Goal: Information Seeking & Learning: Learn about a topic

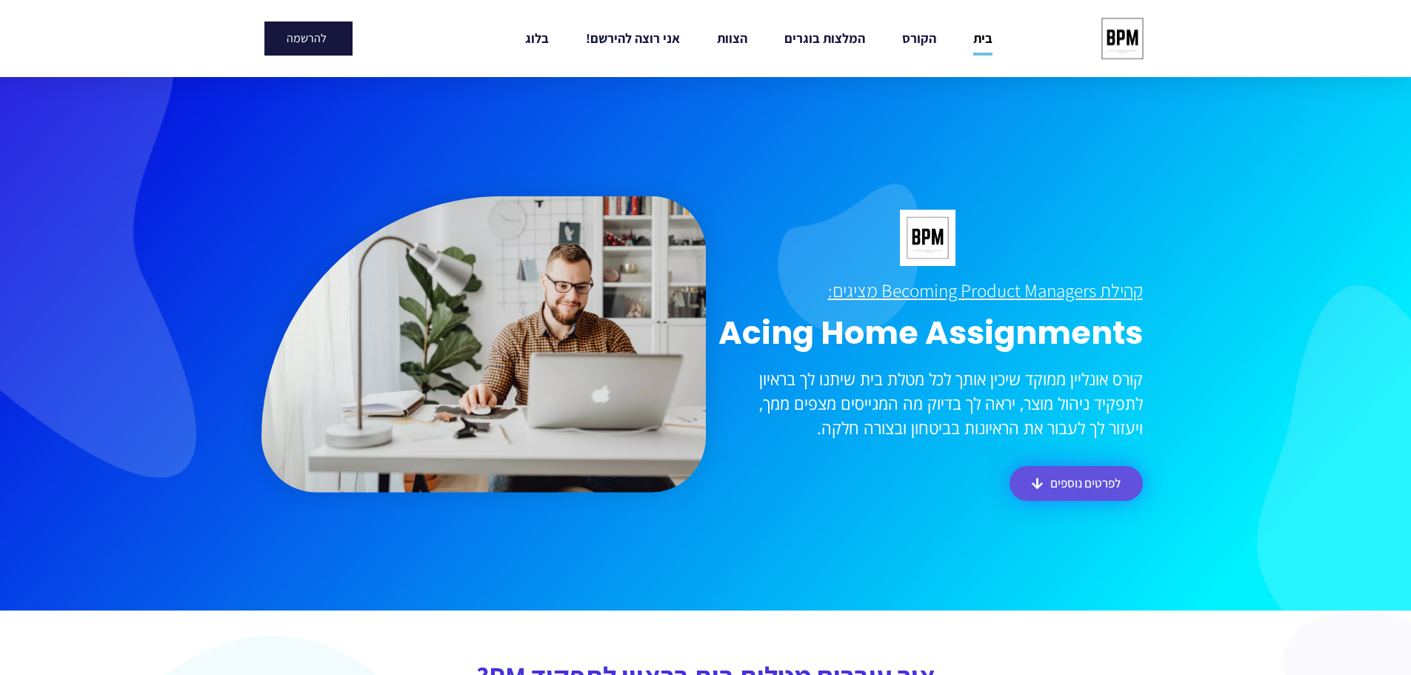
click at [1079, 485] on span "לפרטים נוספים" at bounding box center [1085, 483] width 70 height 13
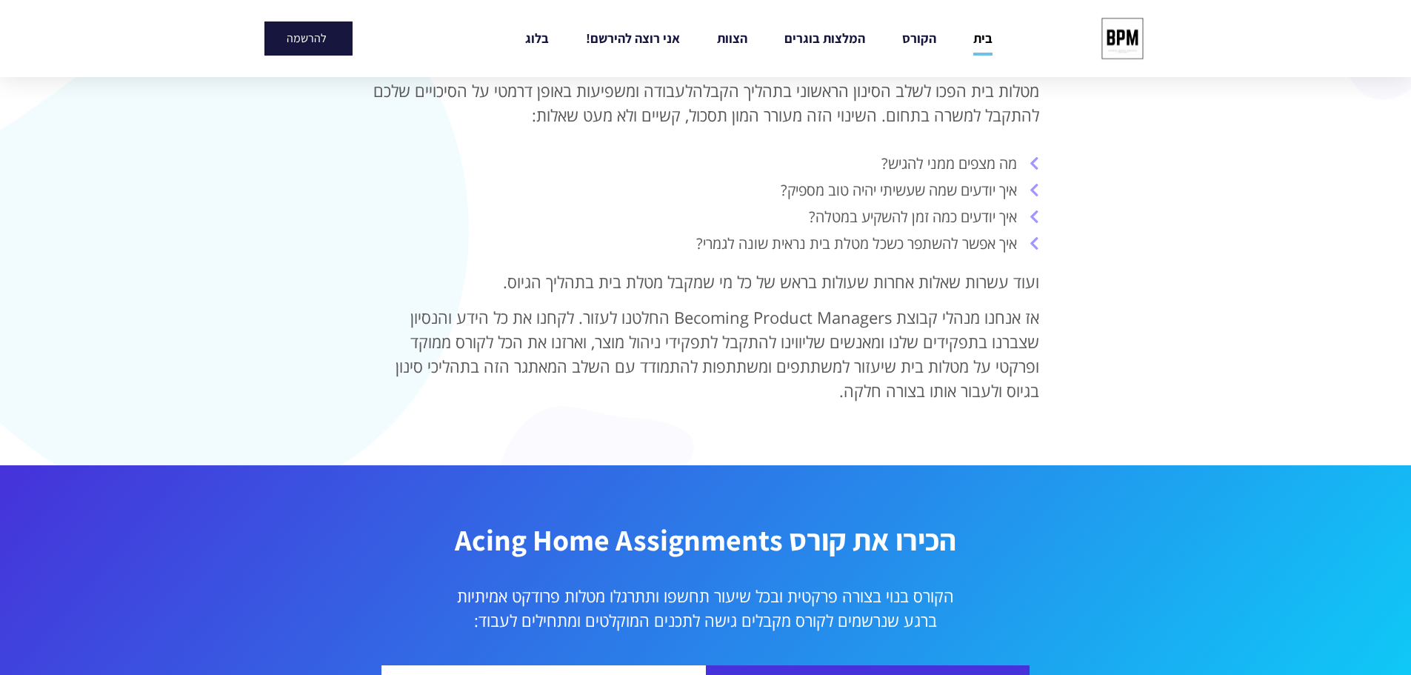
scroll to position [662, 0]
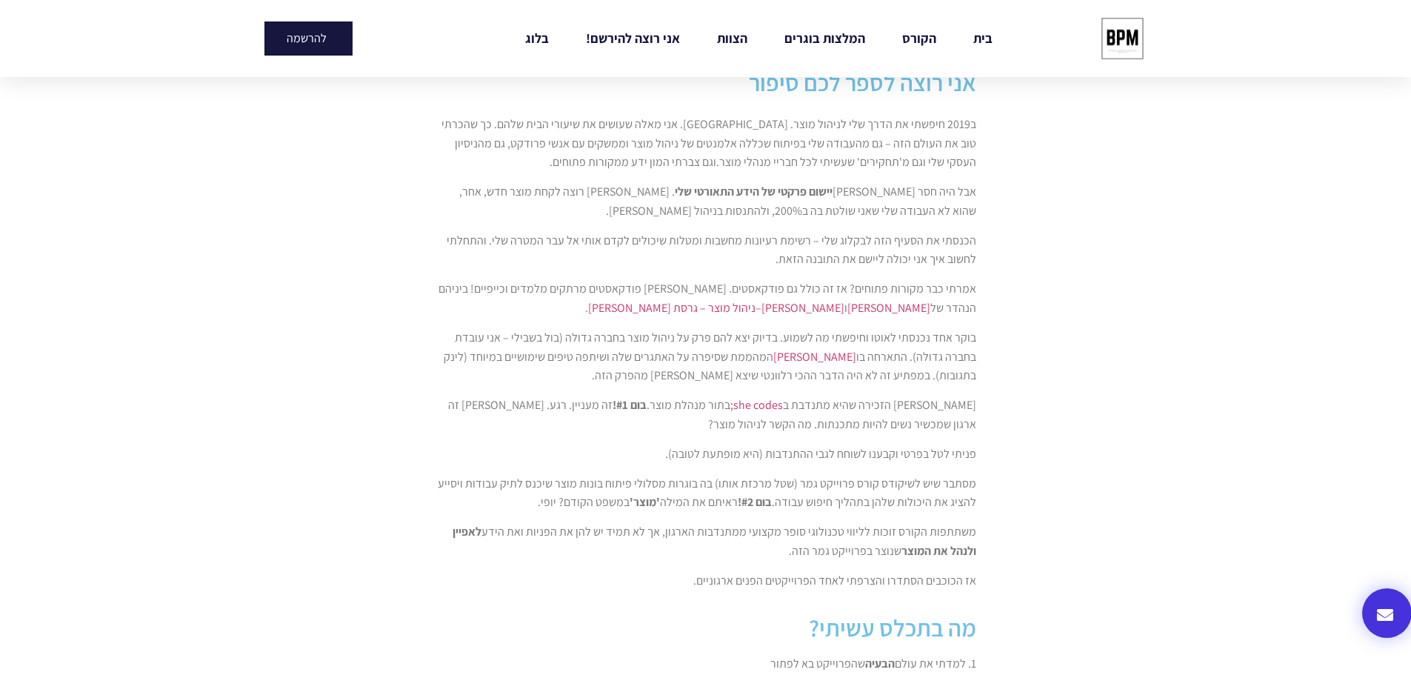
scroll to position [667, 0]
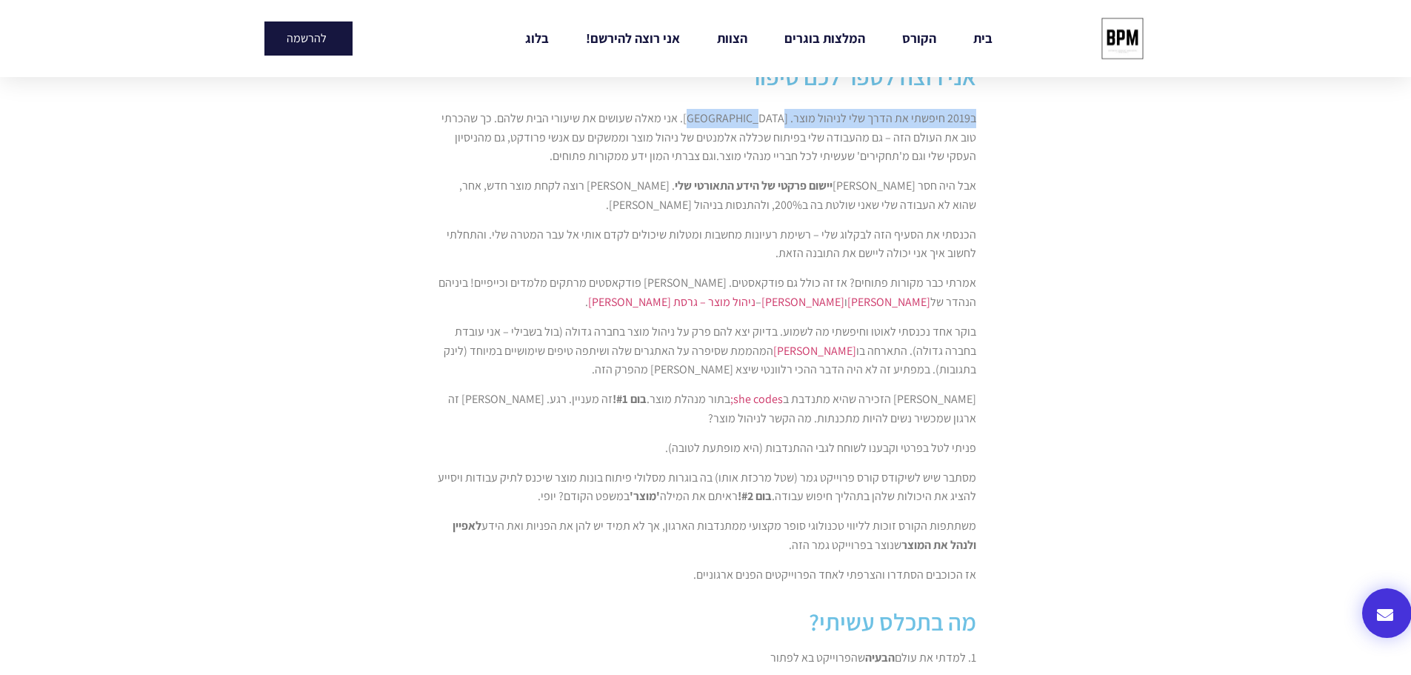
drag, startPoint x: 983, startPoint y: 127, endPoint x: 735, endPoint y: 123, distance: 248.2
click at [735, 123] on div "ב2019 חיפשתי את הדרך שלי לניהול מוצר. כמוכם. אני מאלה שעושים את שיעורי הבית שלה…" at bounding box center [706, 351] width 556 height 501
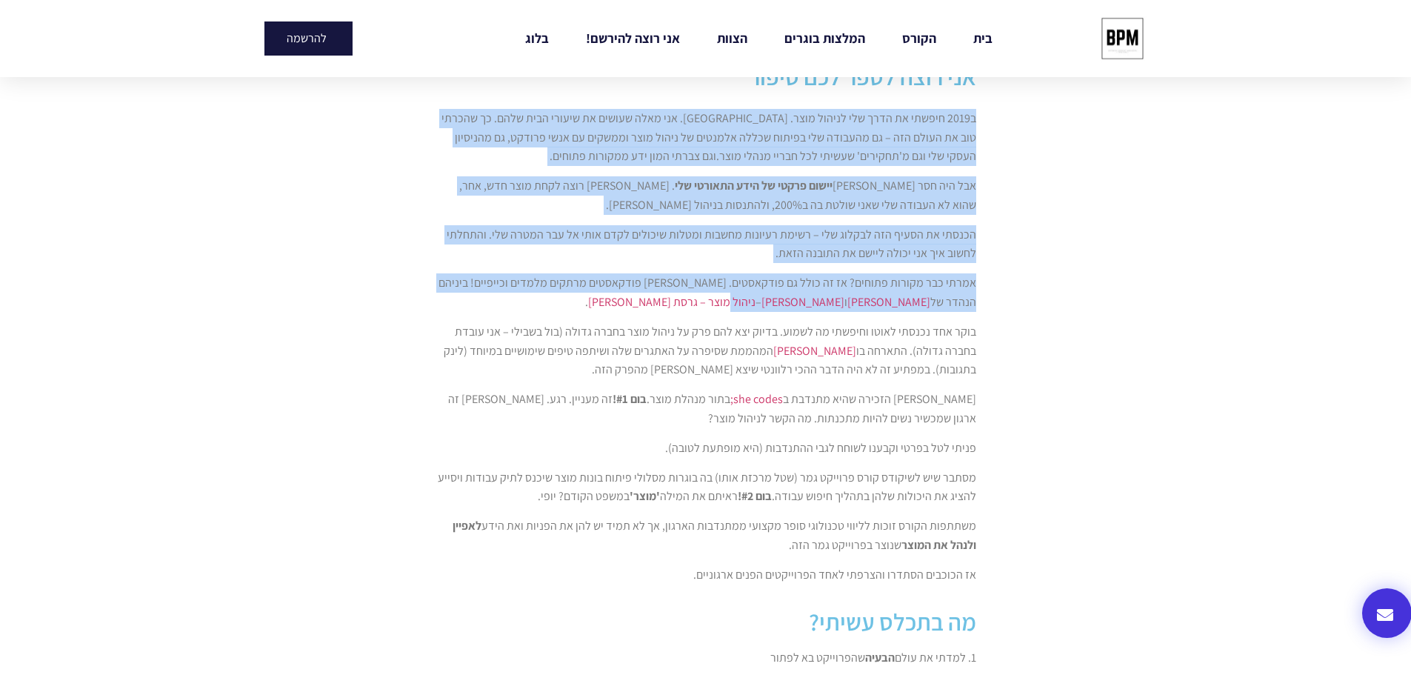
scroll to position [696, 0]
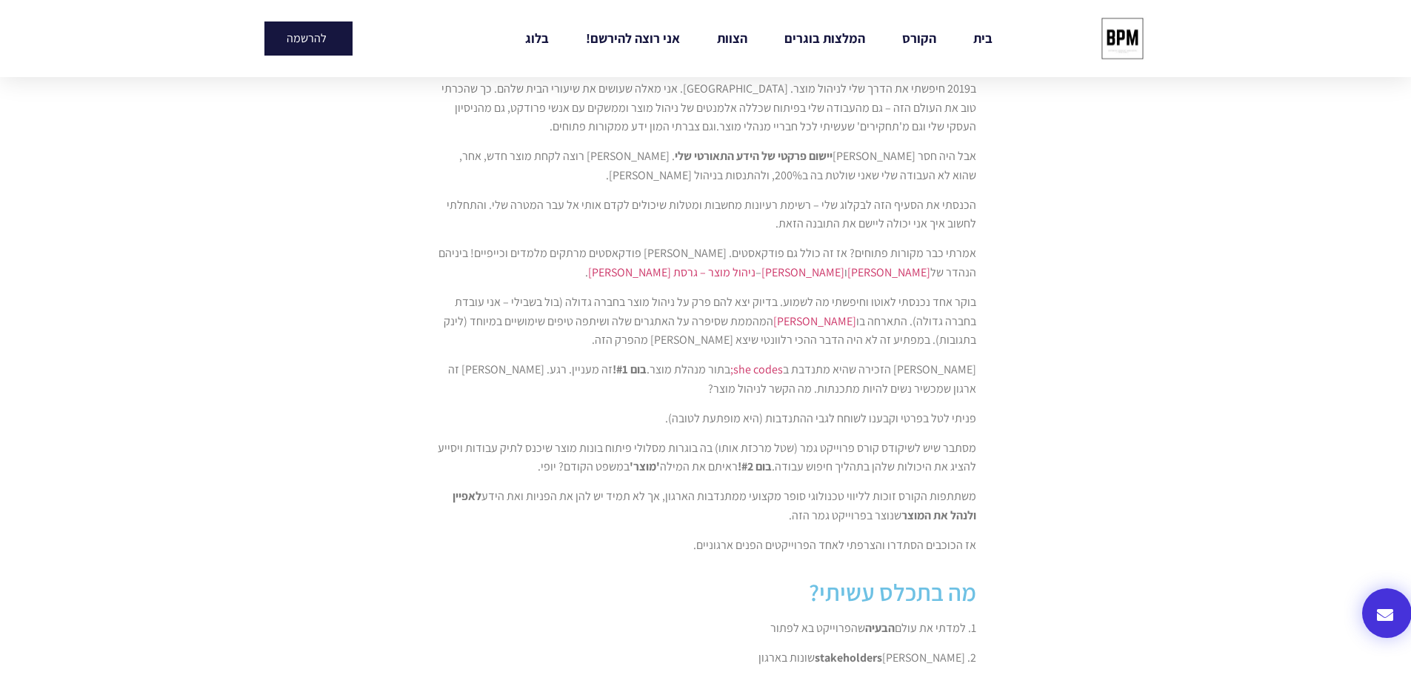
drag, startPoint x: 1021, startPoint y: 346, endPoint x: 1113, endPoint y: 672, distance: 338.6
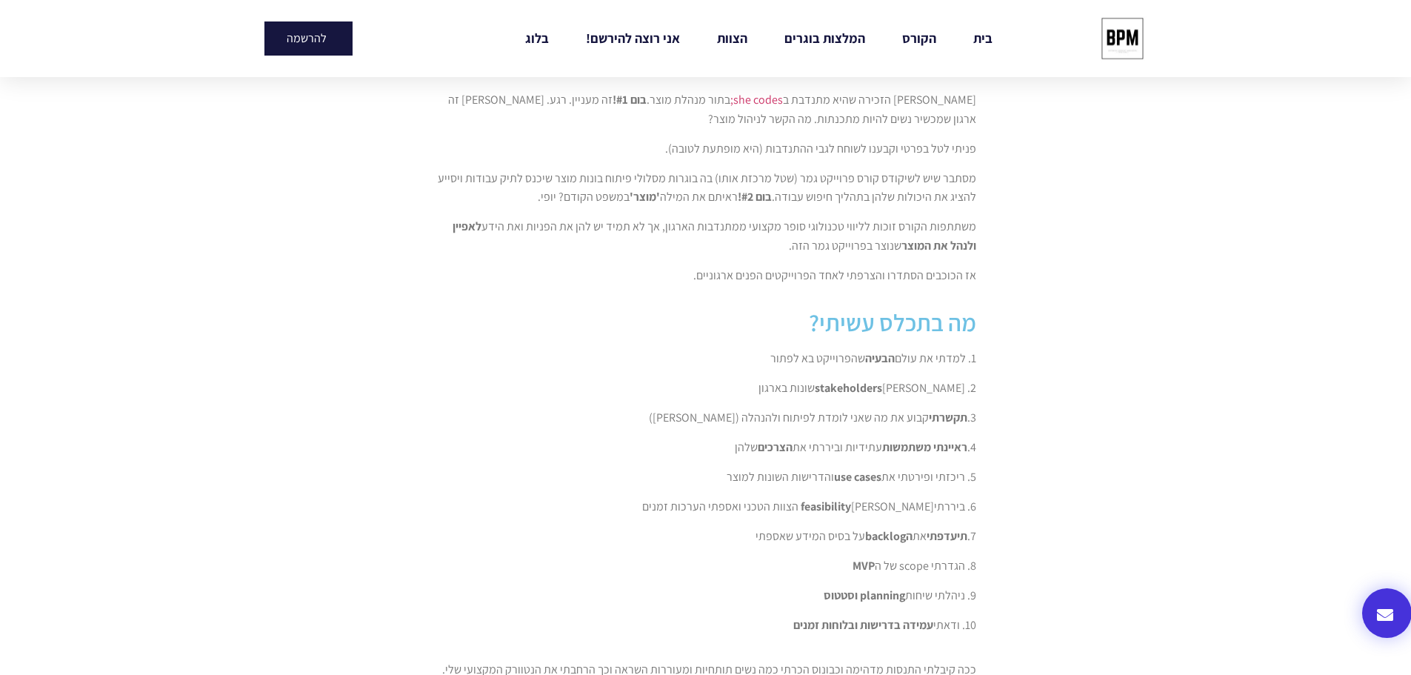
scroll to position [1067, 0]
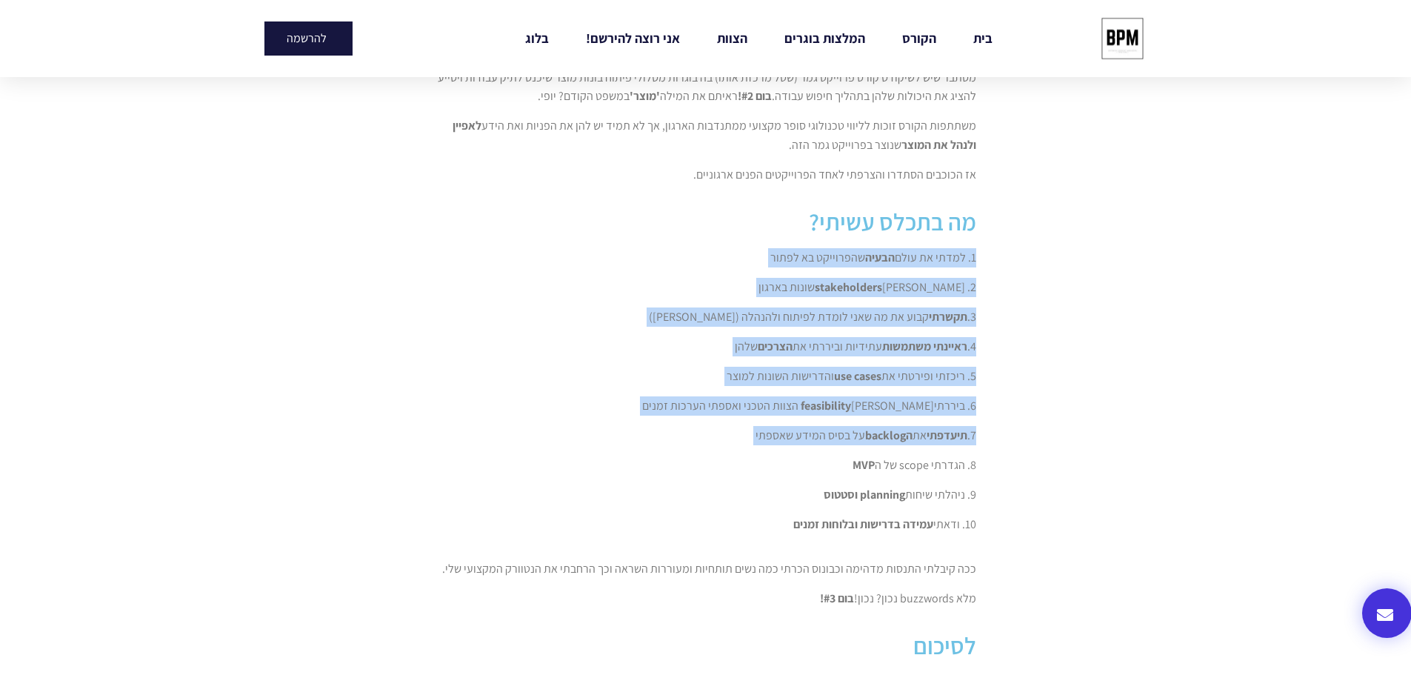
drag, startPoint x: 985, startPoint y: 255, endPoint x: 1054, endPoint y: 452, distance: 208.7
click at [1054, 452] on section "קראתי את הפוסט הנהדר של Ran Erez על 3 דרכים להנסות בניהול מוצר בלי להיות מנהל מ…" at bounding box center [705, 463] width 1411 height 2597
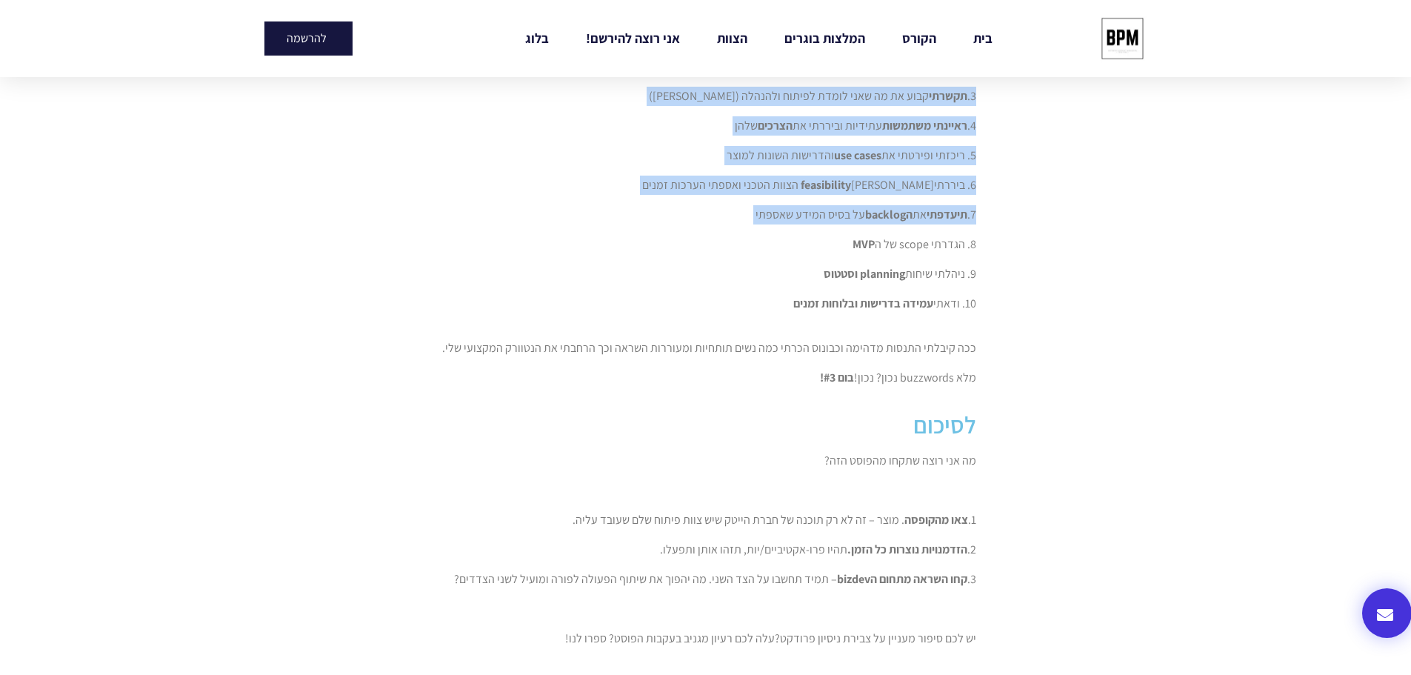
scroll to position [1289, 0]
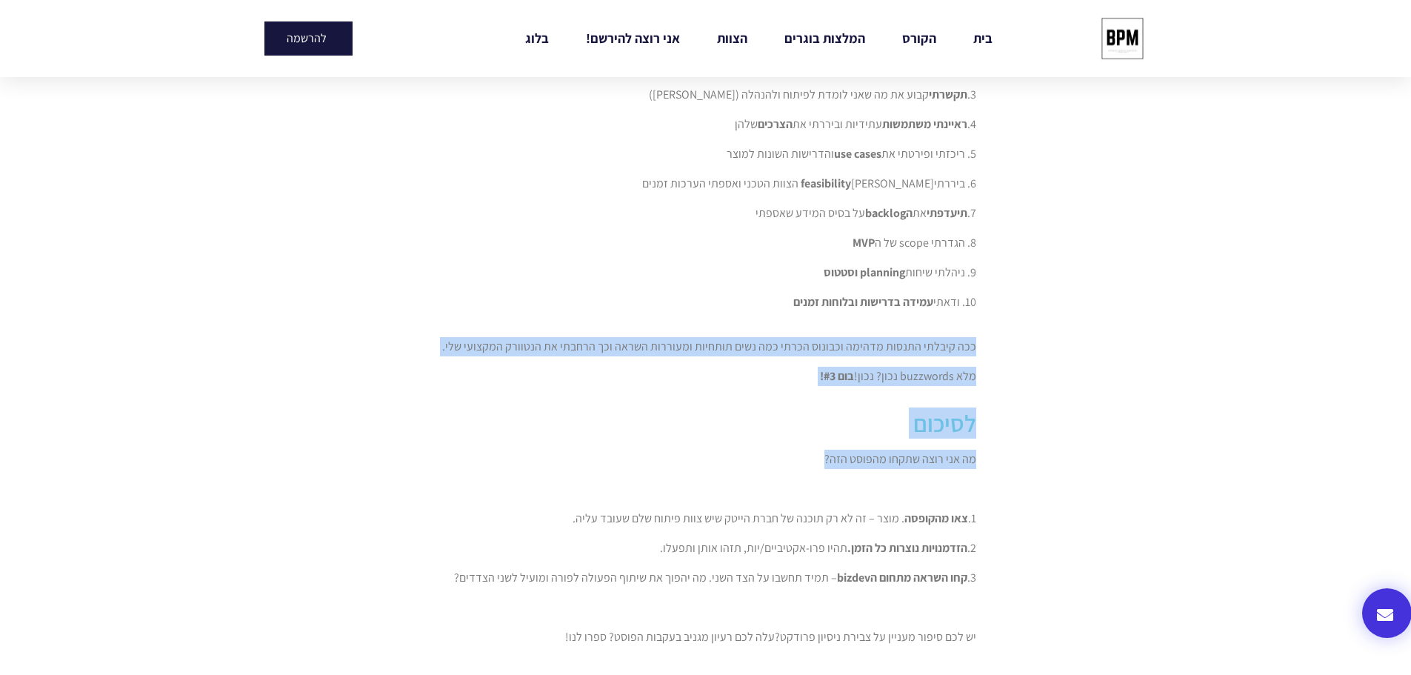
drag, startPoint x: 1013, startPoint y: 347, endPoint x: 660, endPoint y: 453, distance: 368.0
click at [660, 453] on section "קראתי את הפוסט הנהדר של Ran Erez על 3 דרכים להנסות בניהול מוצר בלי להיות מנהל מ…" at bounding box center [705, 241] width 1411 height 2597
click at [660, 453] on p "מה אני רוצה שתקחו מהפוסט הזה?" at bounding box center [706, 459] width 541 height 19
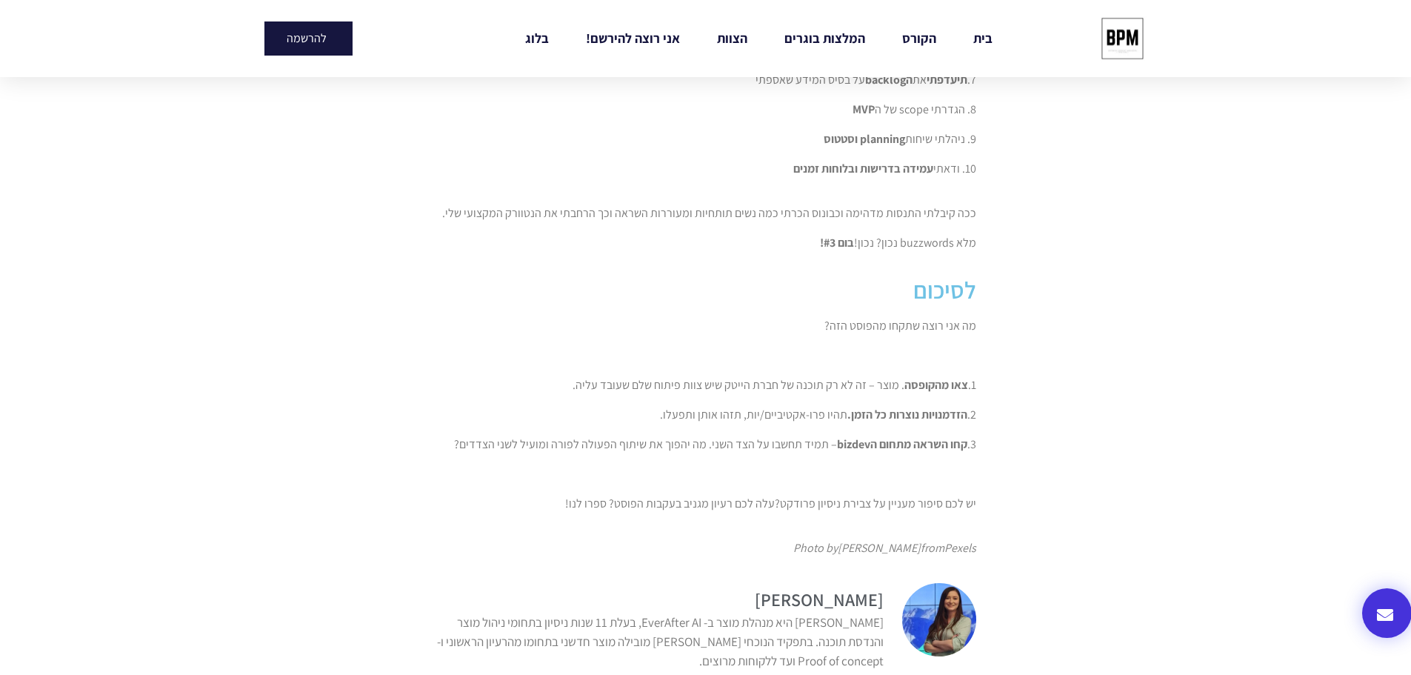
scroll to position [1437, 0]
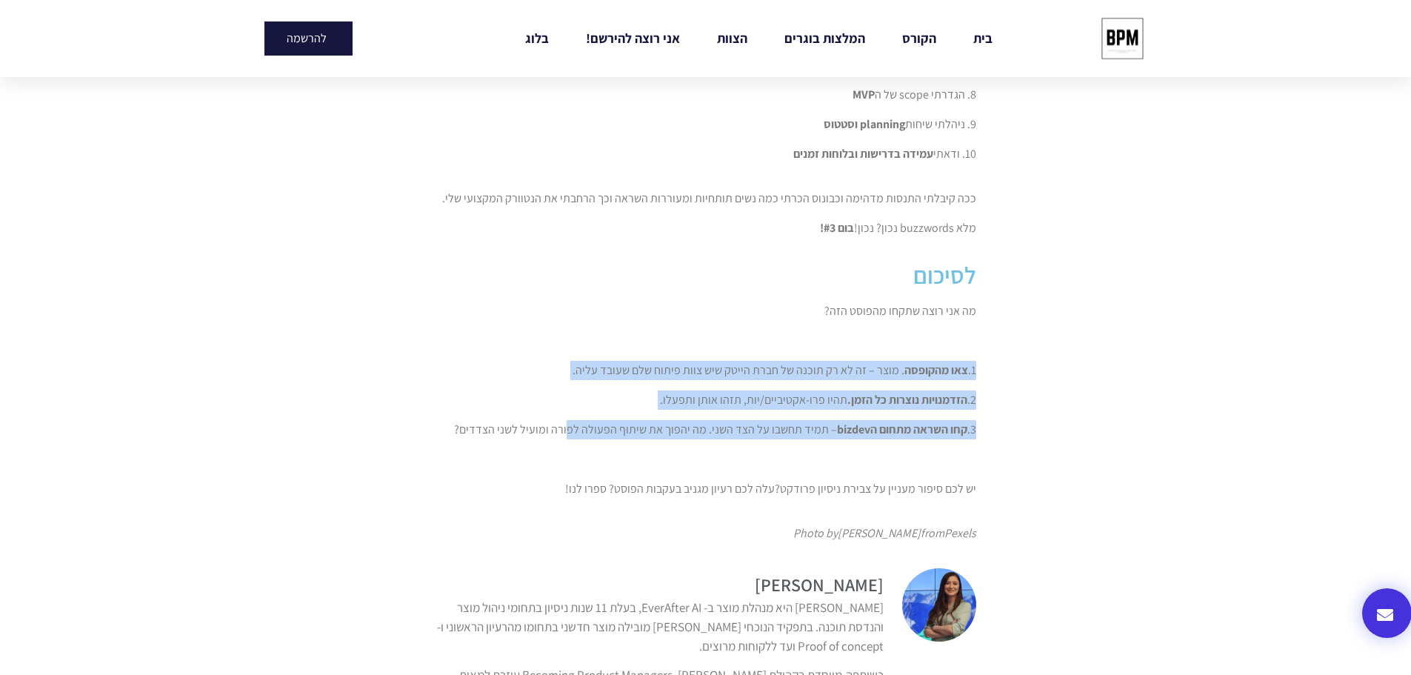
drag, startPoint x: 976, startPoint y: 362, endPoint x: 573, endPoint y: 426, distance: 407.4
click at [573, 426] on div "מה אני רוצה שתקחו מהפוסט הזה? 1. צאו מהקופסה . מוצר – זה לא רק תוכנה של חברת הי…" at bounding box center [706, 399] width 541 height 197
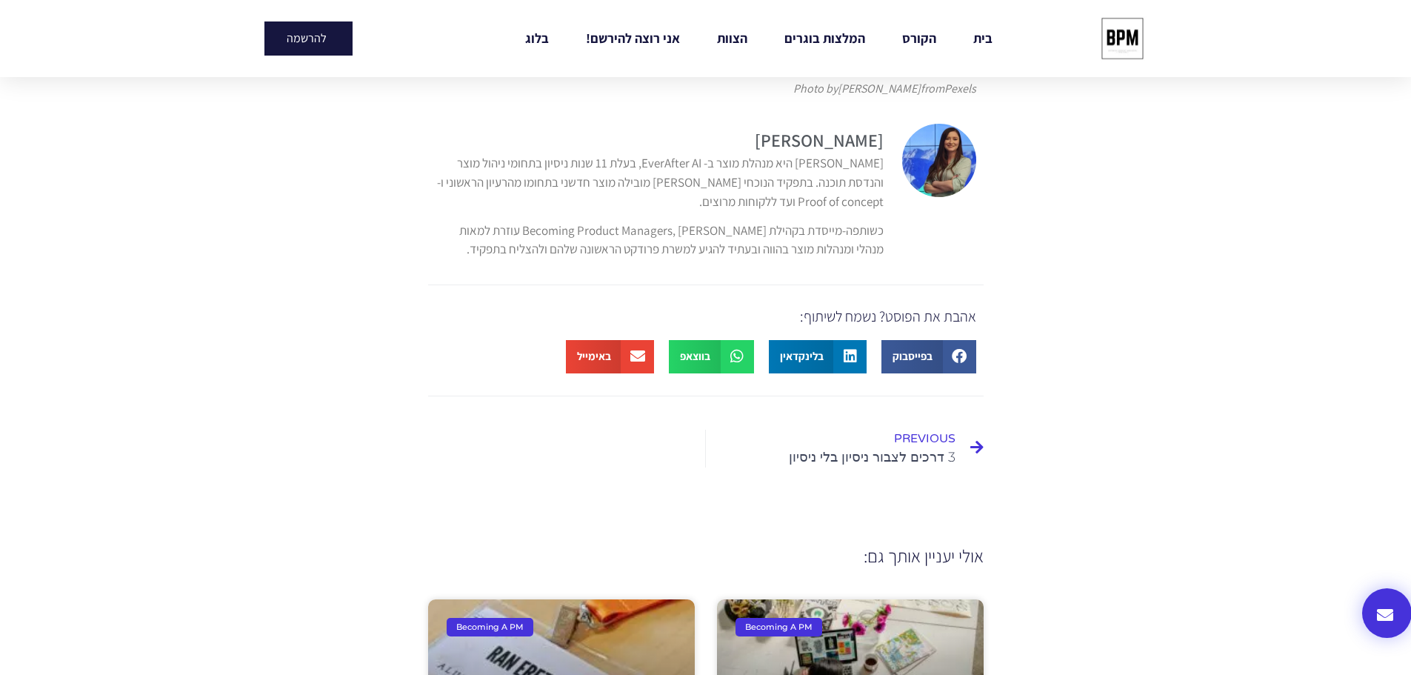
scroll to position [0, 0]
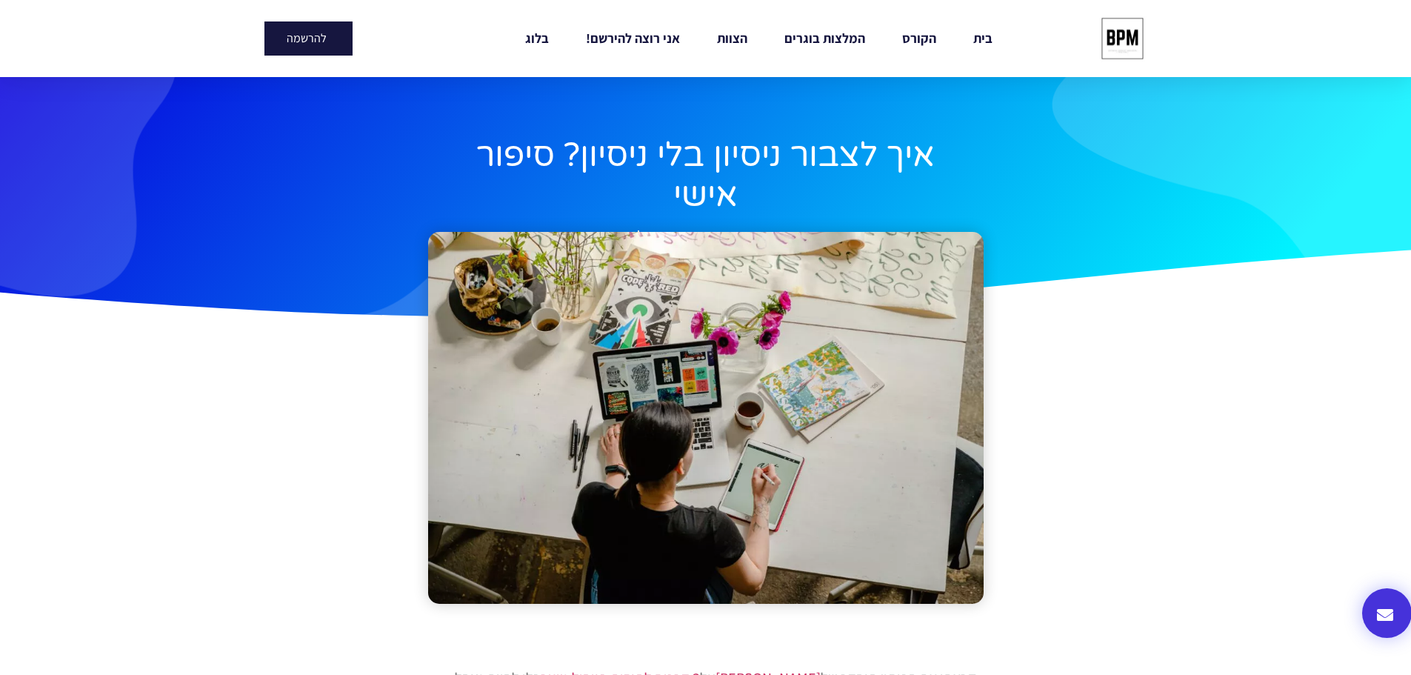
drag, startPoint x: 1017, startPoint y: 456, endPoint x: 1005, endPoint y: 75, distance: 381.7
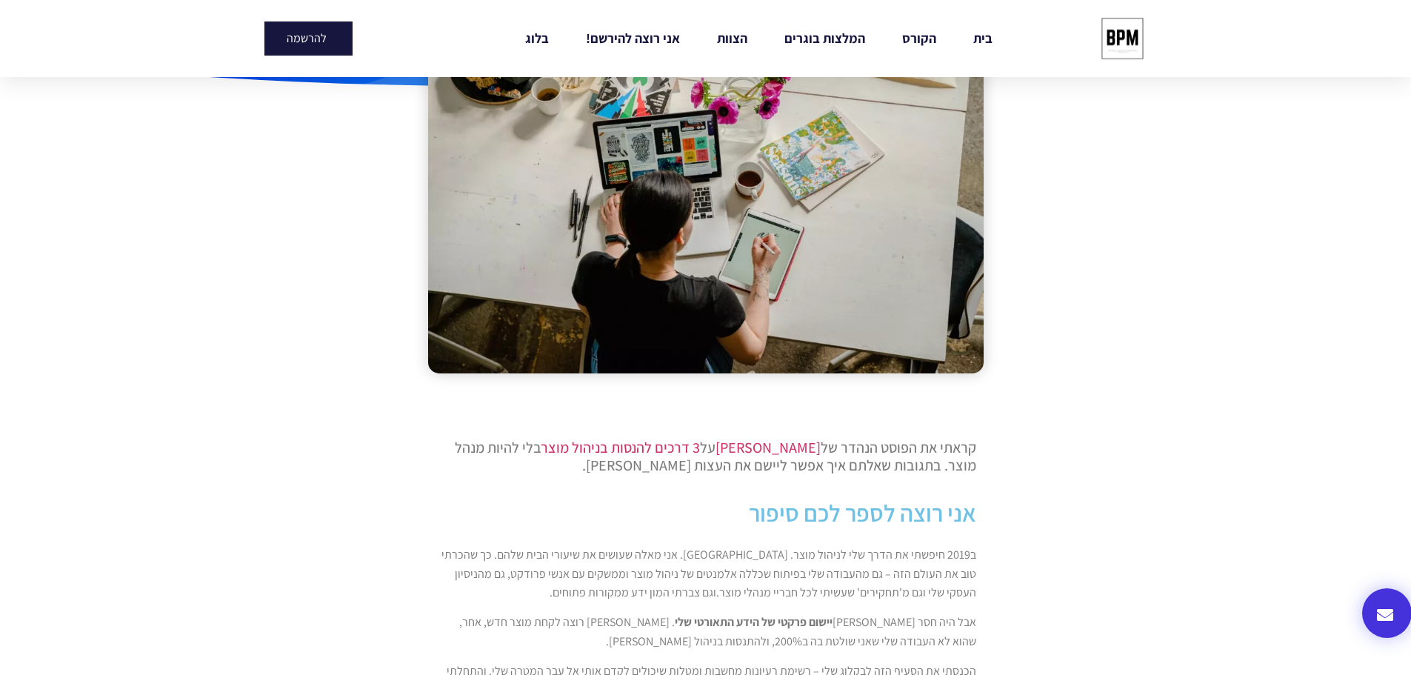
scroll to position [370, 0]
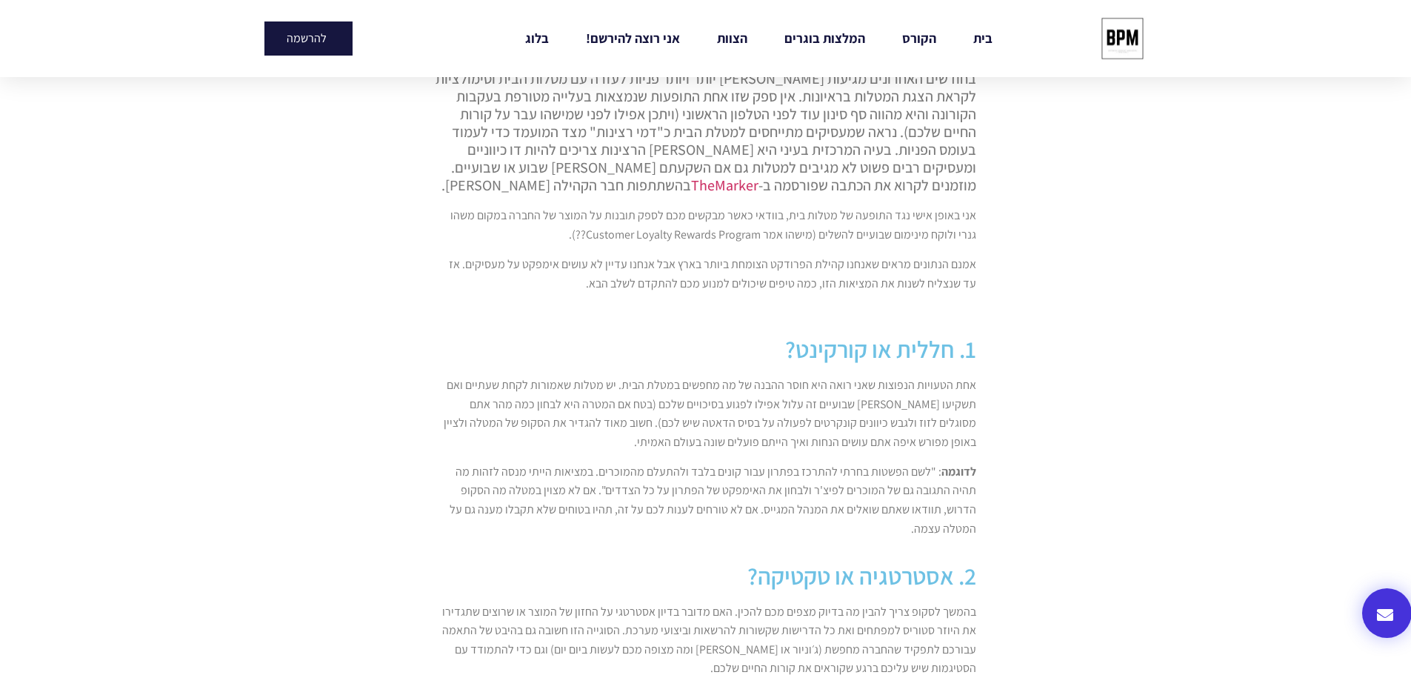
scroll to position [667, 0]
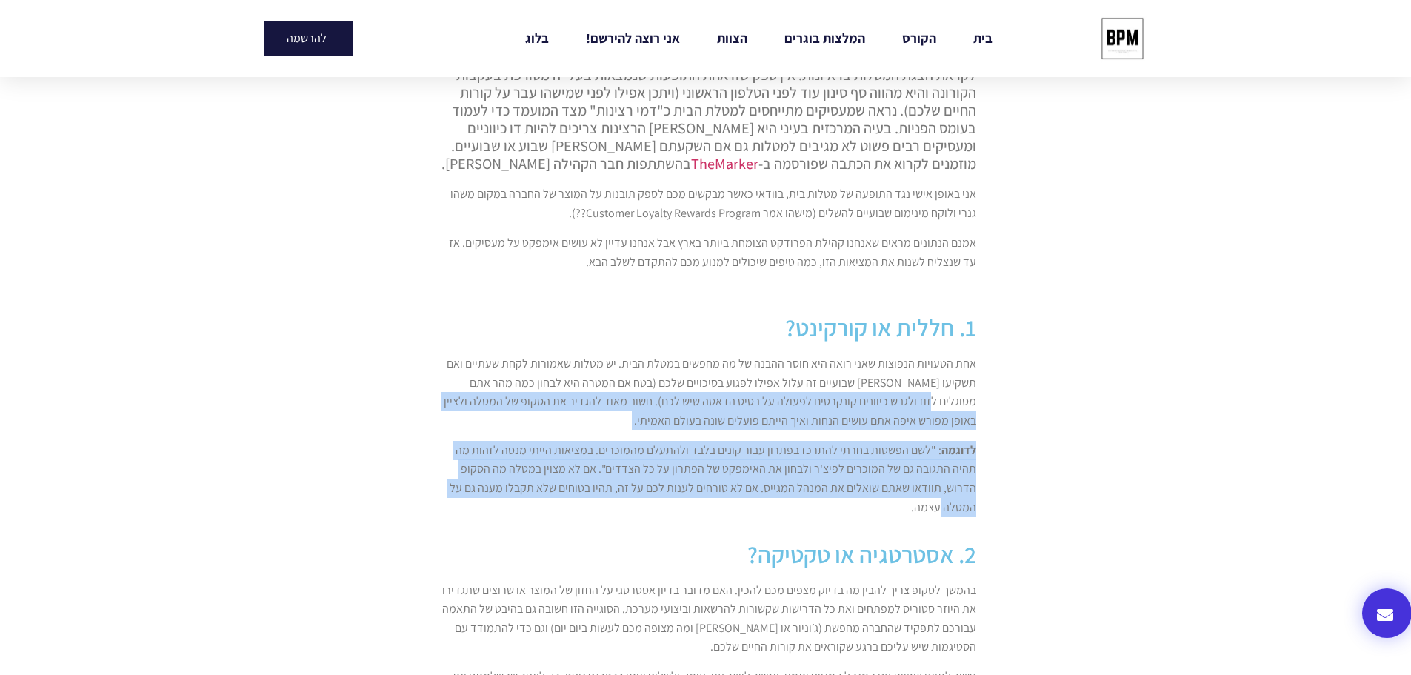
drag, startPoint x: 983, startPoint y: 410, endPoint x: 980, endPoint y: 504, distance: 94.1
click at [980, 504] on div "אחת הטעויות הנפוצות שאני רואה היא חוסר ההבנה של מה מחפשים במטלת הבית. יש מטלות …" at bounding box center [706, 441] width 556 height 188
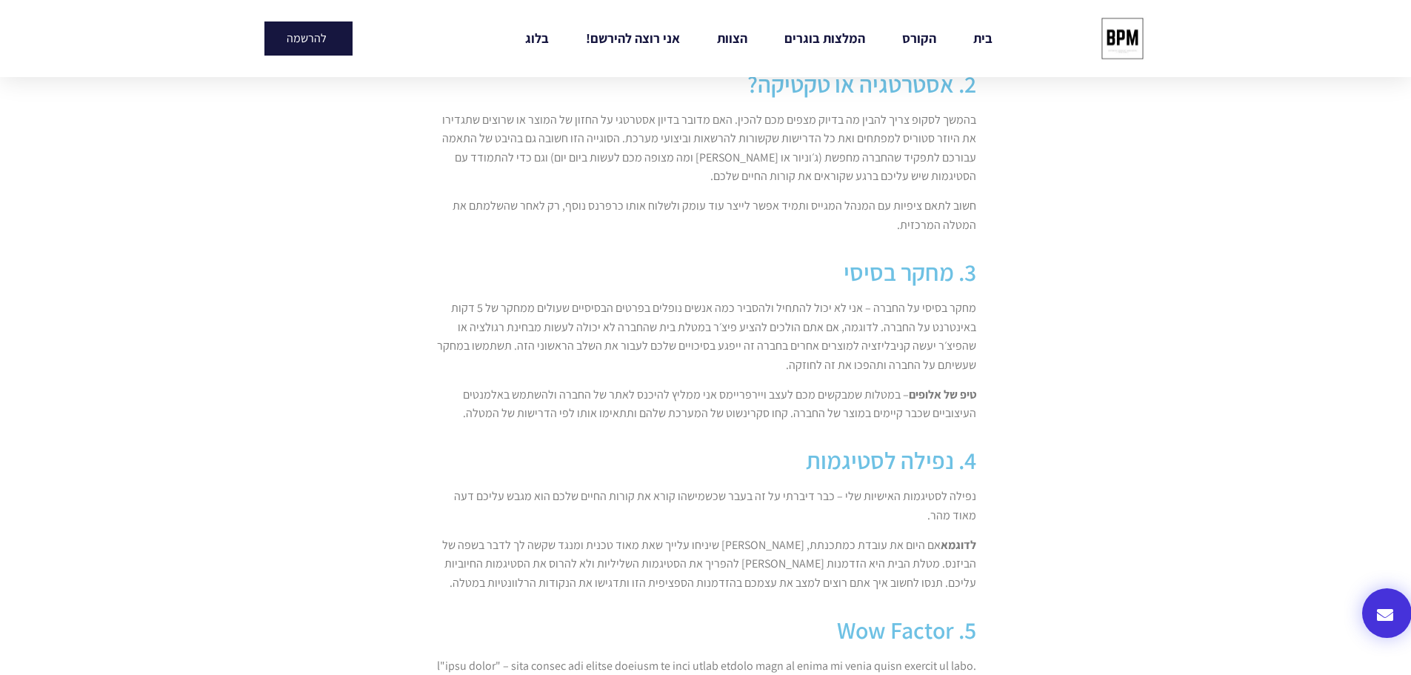
scroll to position [1111, 0]
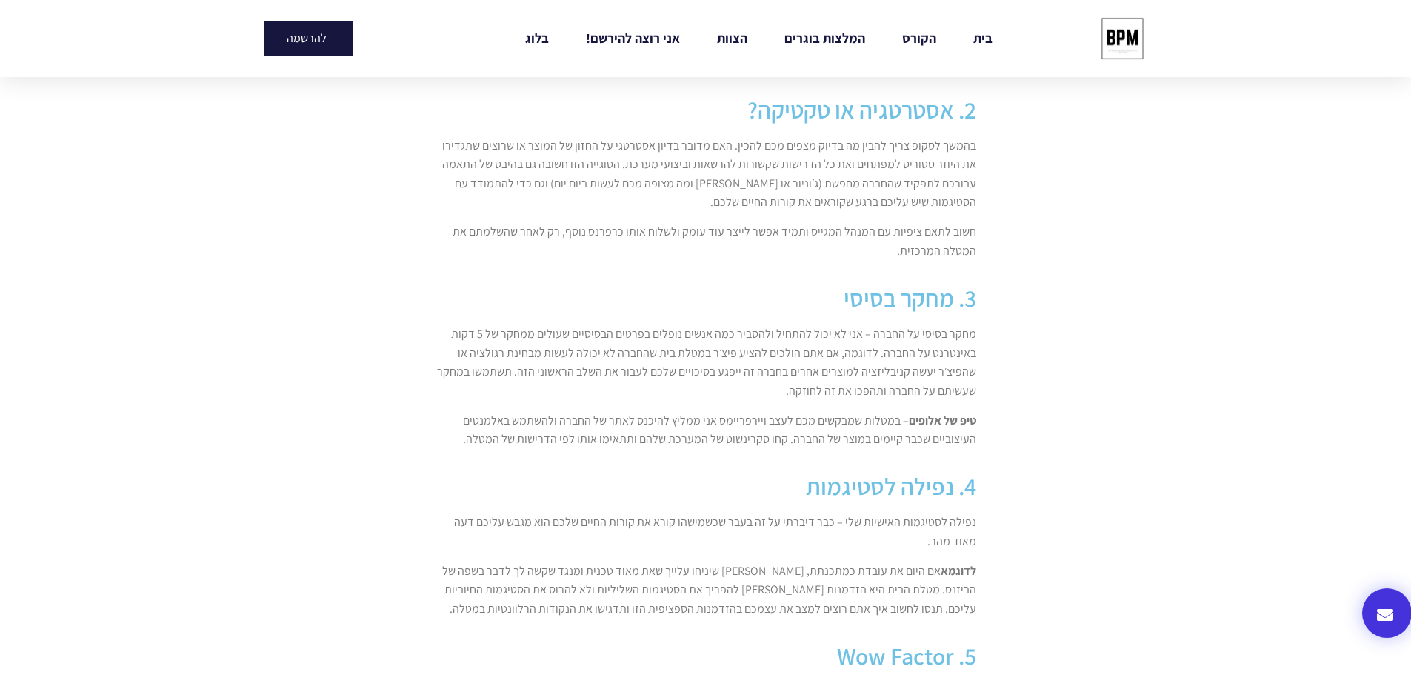
drag, startPoint x: 976, startPoint y: 136, endPoint x: 815, endPoint y: 249, distance: 197.3
click at [815, 249] on div "בהמשך לסקופ צריך להבין מה בדיוק מצפים מכם להכין. האם מדובר בדיון אסטרטגי על החז…" at bounding box center [706, 204] width 556 height 150
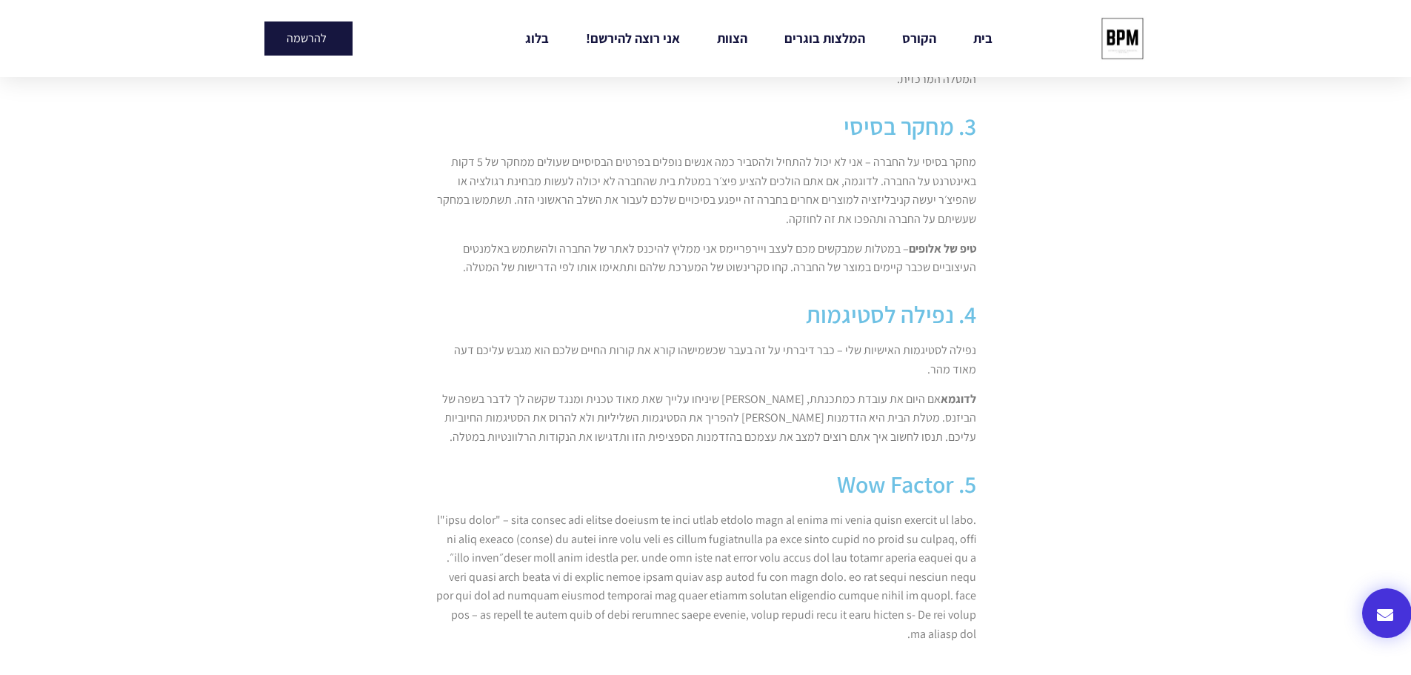
scroll to position [1259, 0]
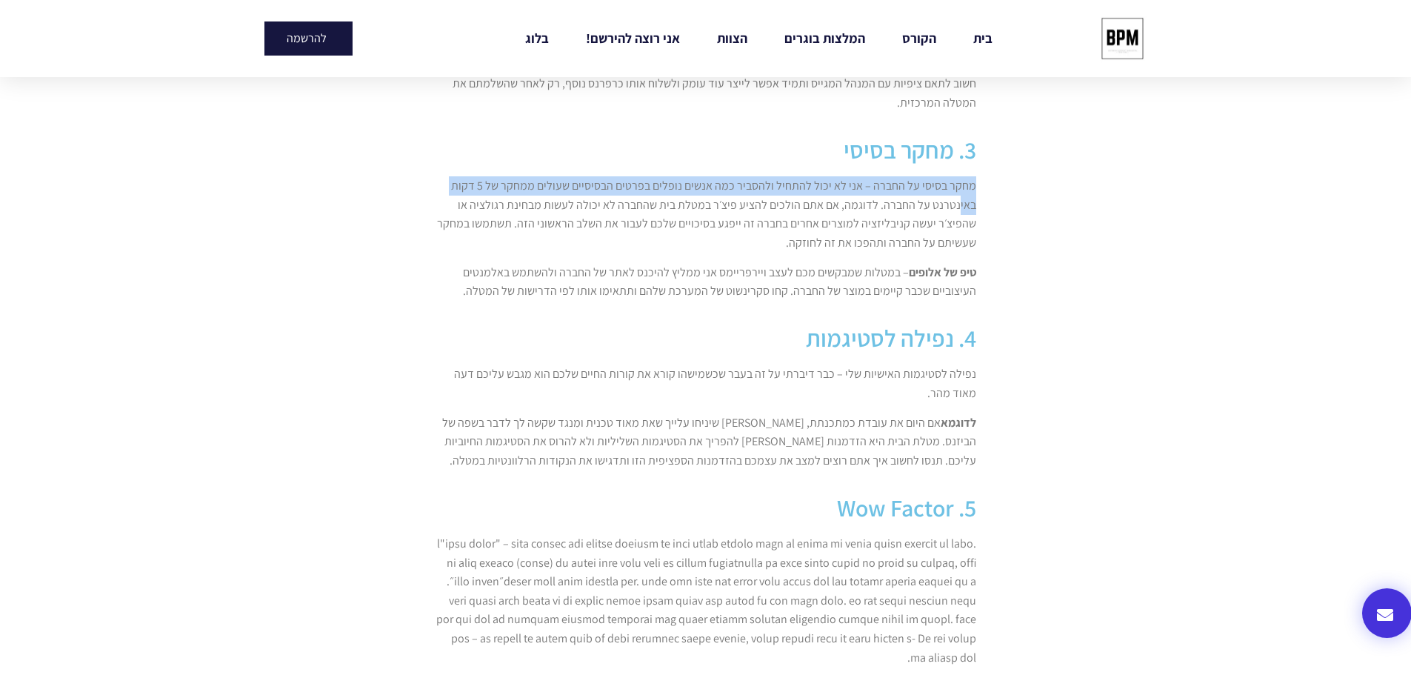
drag, startPoint x: 1002, startPoint y: 172, endPoint x: 962, endPoint y: 196, distance: 46.5
click at [962, 196] on section "TheMarker בהשתתפות חבר הקהילה Toli Elenberg. אני באופן אישי נגד התופעה של מטלות…" at bounding box center [705, 349] width 1411 height 2753
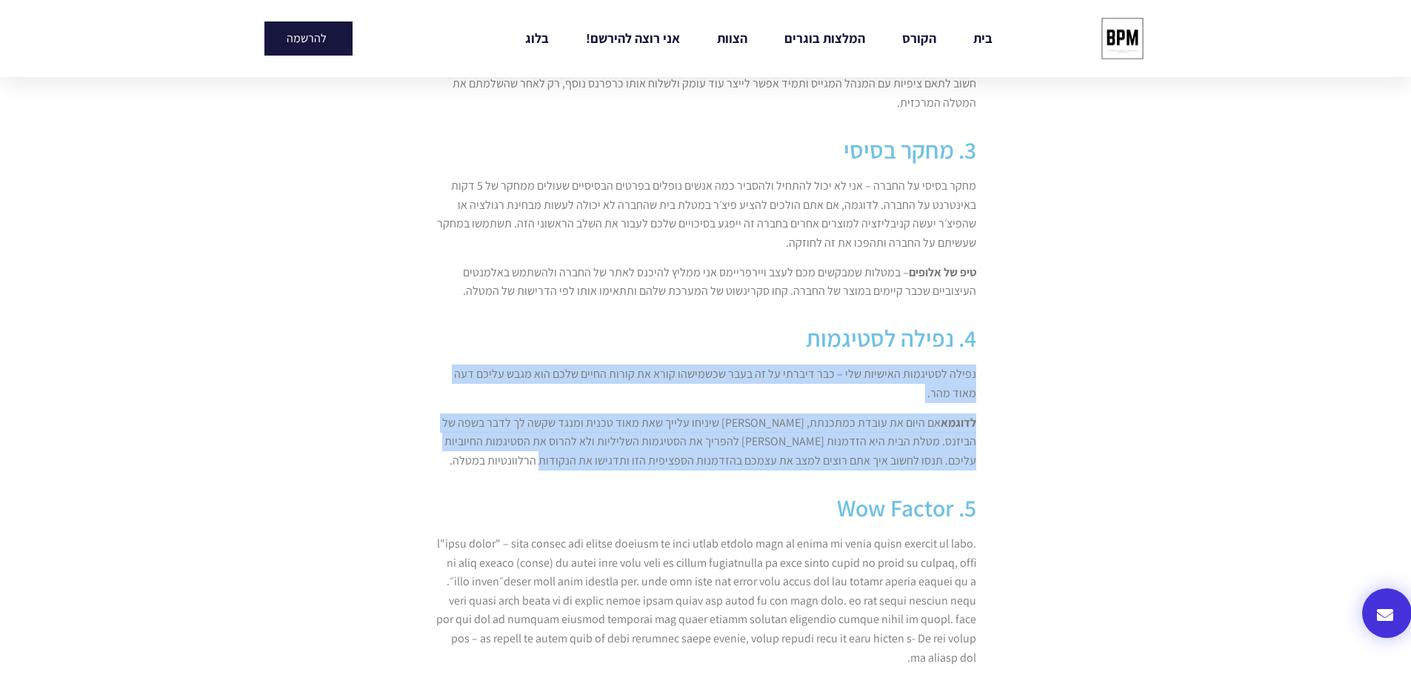
drag, startPoint x: 990, startPoint y: 360, endPoint x: 592, endPoint y: 459, distance: 410.0
click at [592, 459] on section "TheMarker בהשתתפות חבר הקהילה Toli Elenberg. אני באופן אישי נגד התופעה של מטלות…" at bounding box center [705, 349] width 1411 height 2753
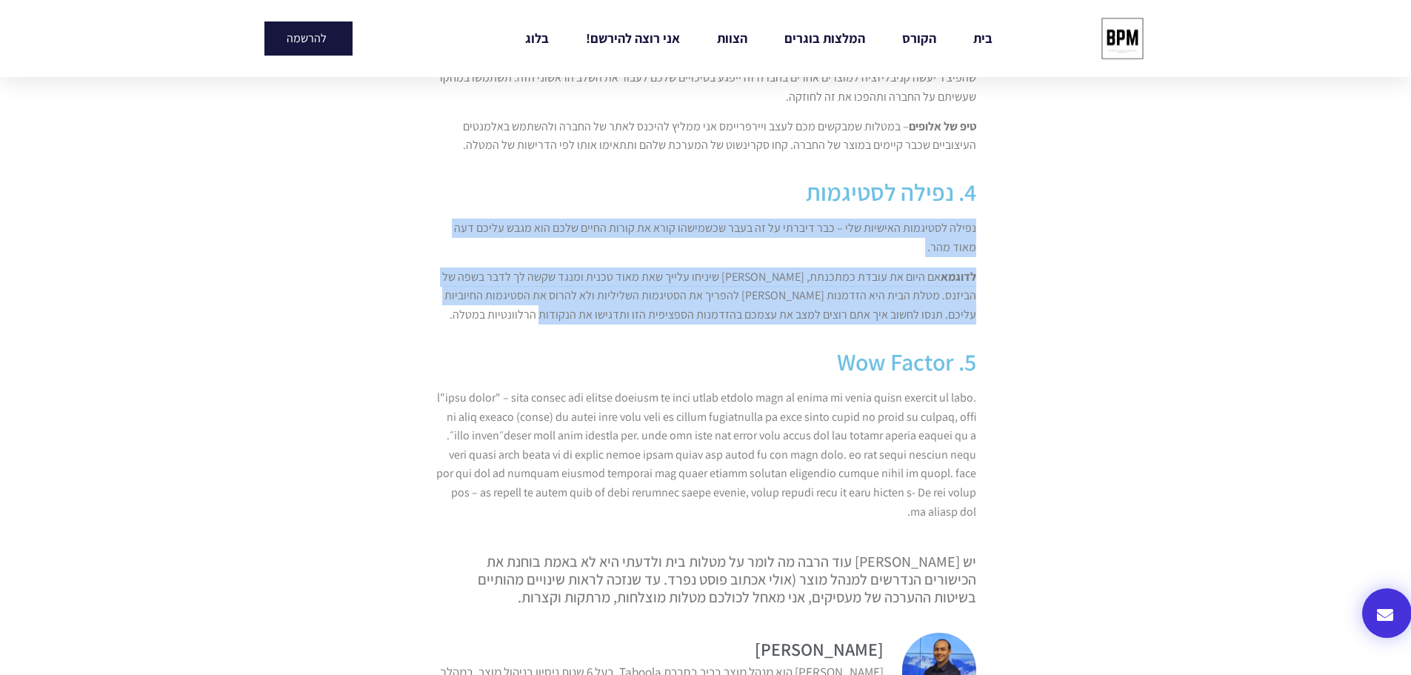
scroll to position [1556, 0]
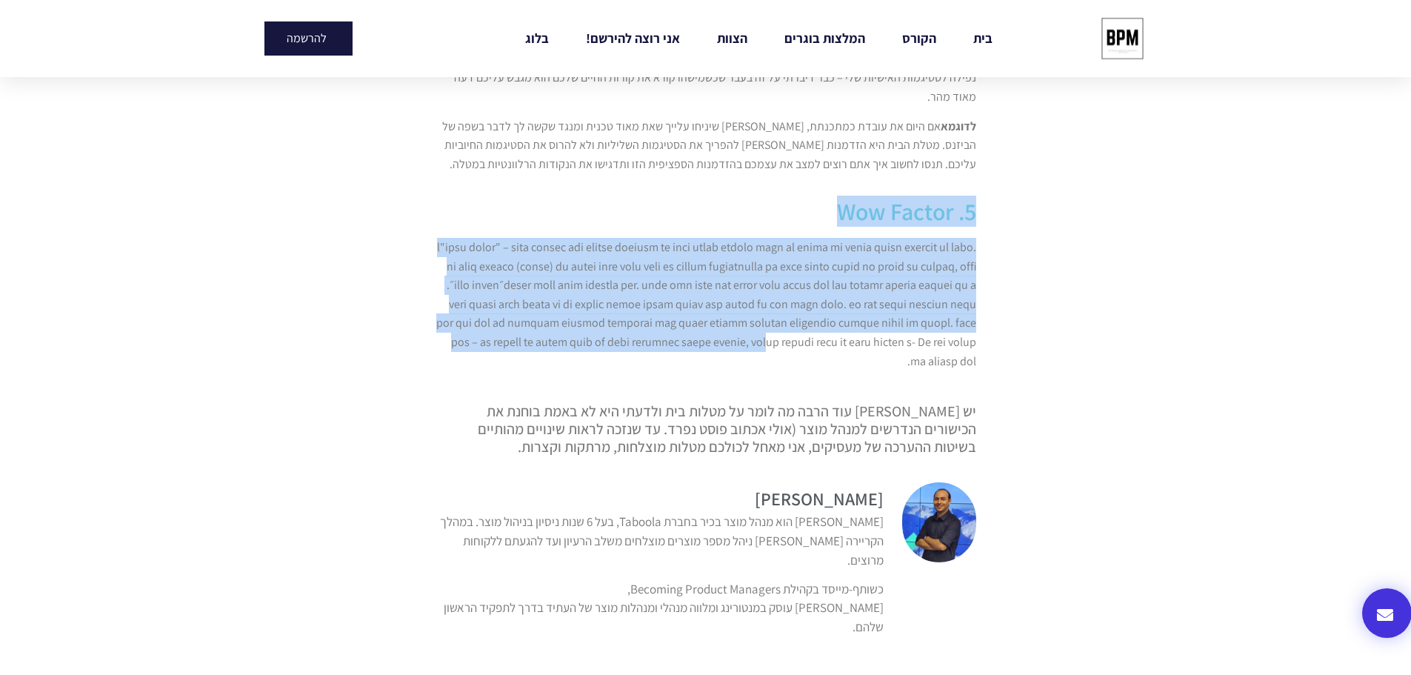
drag, startPoint x: 1019, startPoint y: 231, endPoint x: 631, endPoint y: 345, distance: 403.9
click at [631, 345] on section "TheMarker בהשתתפות חבר הקהילה Toli Elenberg. אני באופן אישי נגד התופעה של מטלות…" at bounding box center [705, 52] width 1411 height 2753
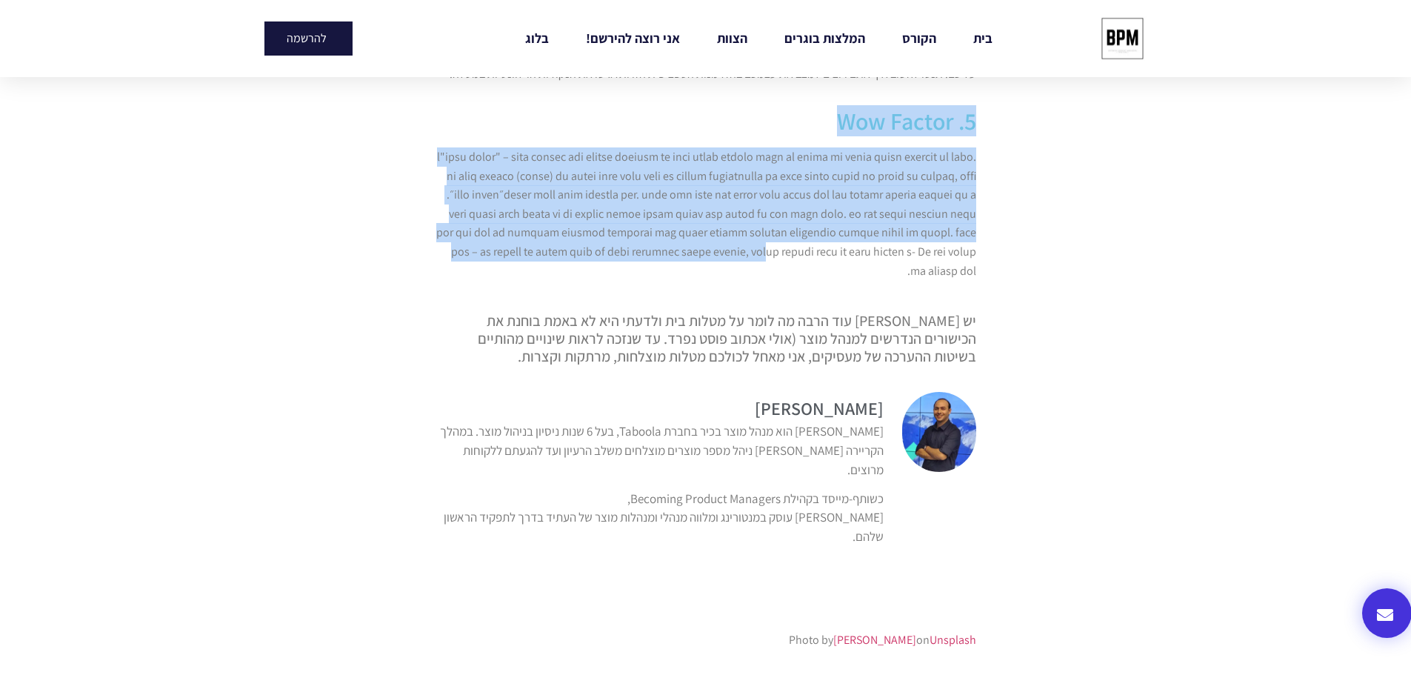
scroll to position [1778, 0]
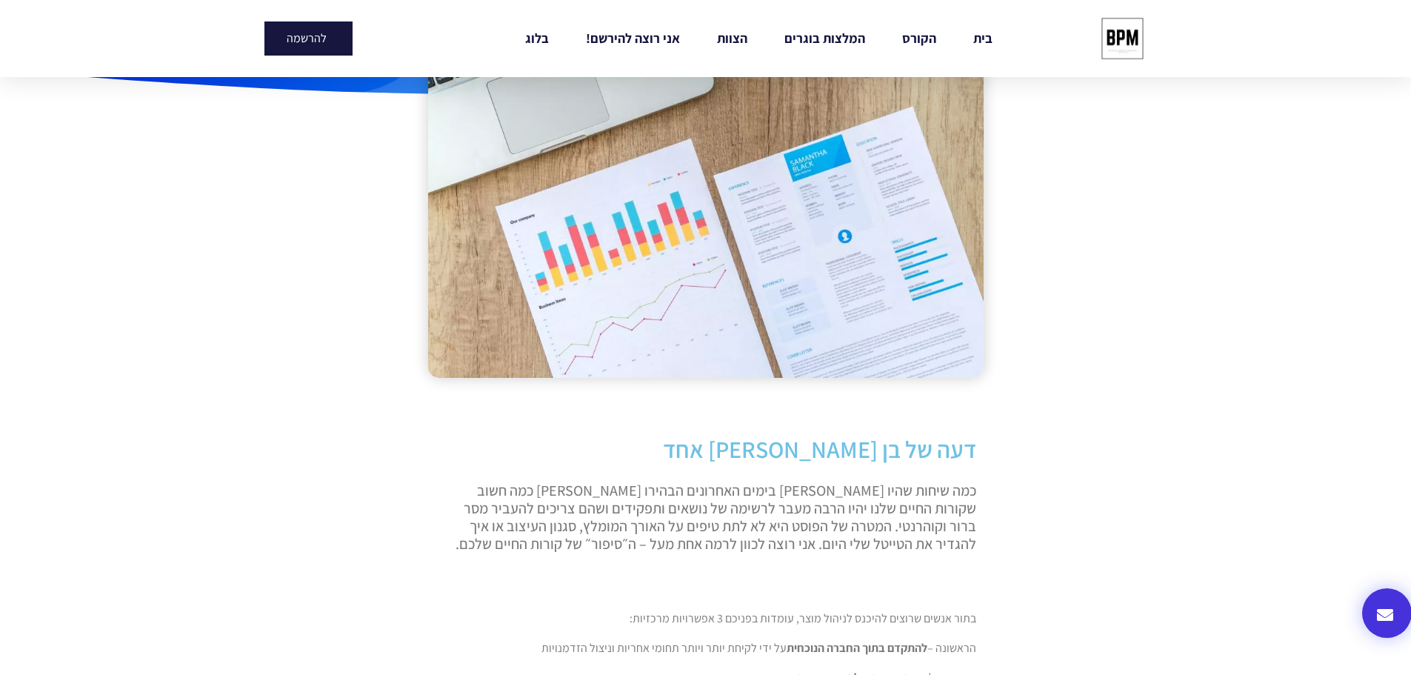
scroll to position [519, 0]
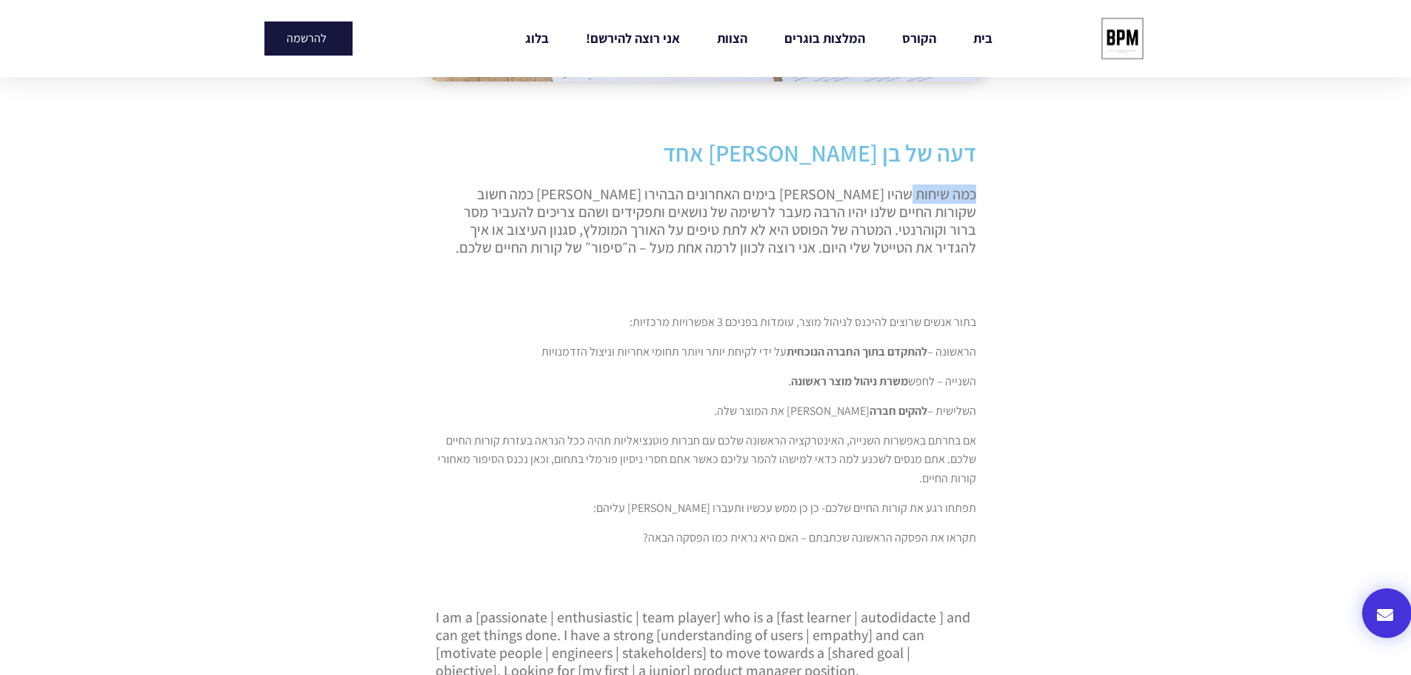
drag, startPoint x: 969, startPoint y: 193, endPoint x: 910, endPoint y: 187, distance: 58.9
click at [910, 187] on div "כמה שיחות שהיו לי בימים האחרונים הבהירו לי כמה חשוב שקורות החיים שלנו יהיו הרבה…" at bounding box center [706, 224] width 556 height 104
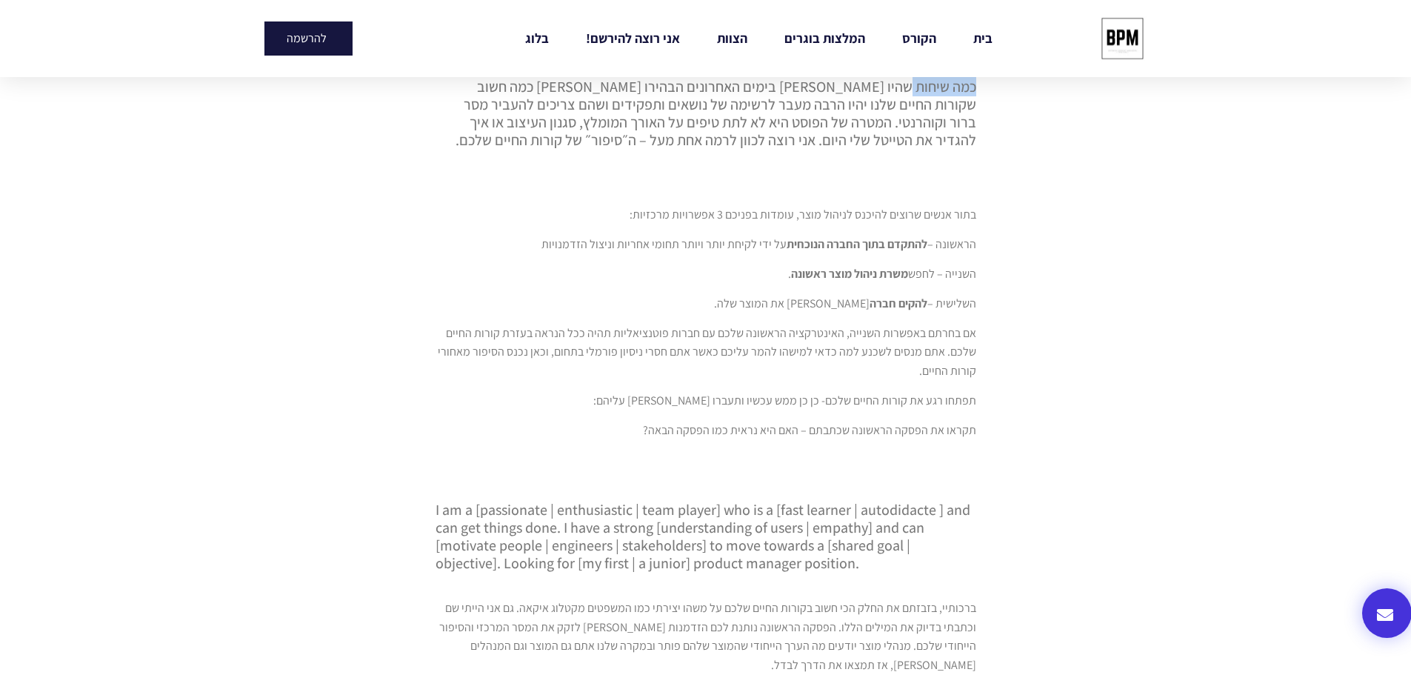
scroll to position [741, 0]
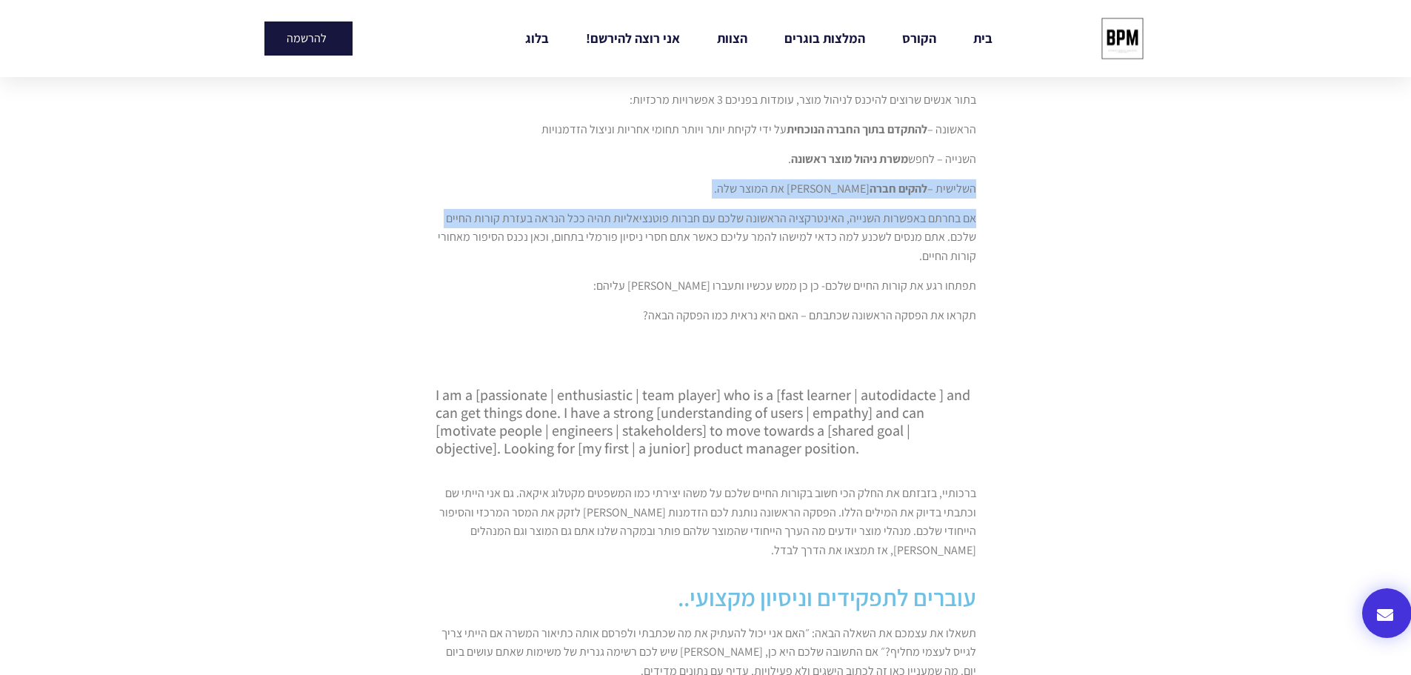
drag, startPoint x: 988, startPoint y: 198, endPoint x: 977, endPoint y: 239, distance: 42.2
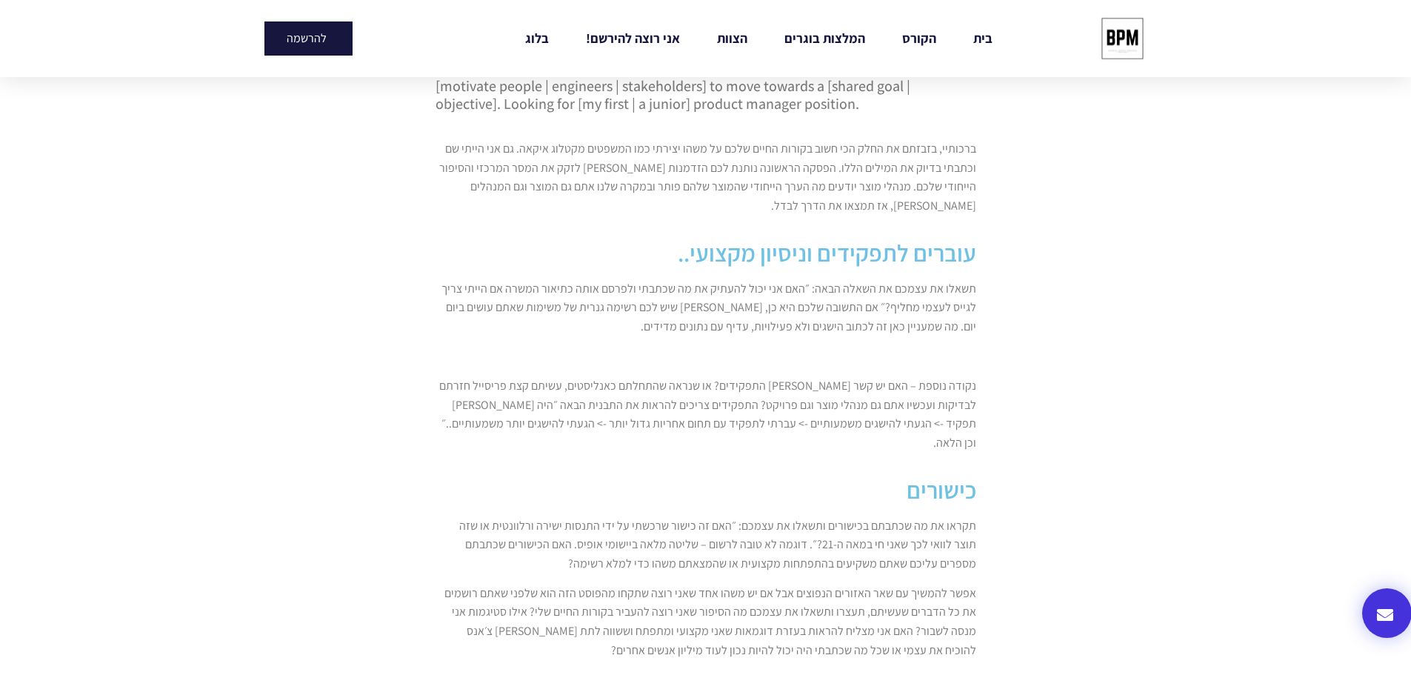
scroll to position [1111, 0]
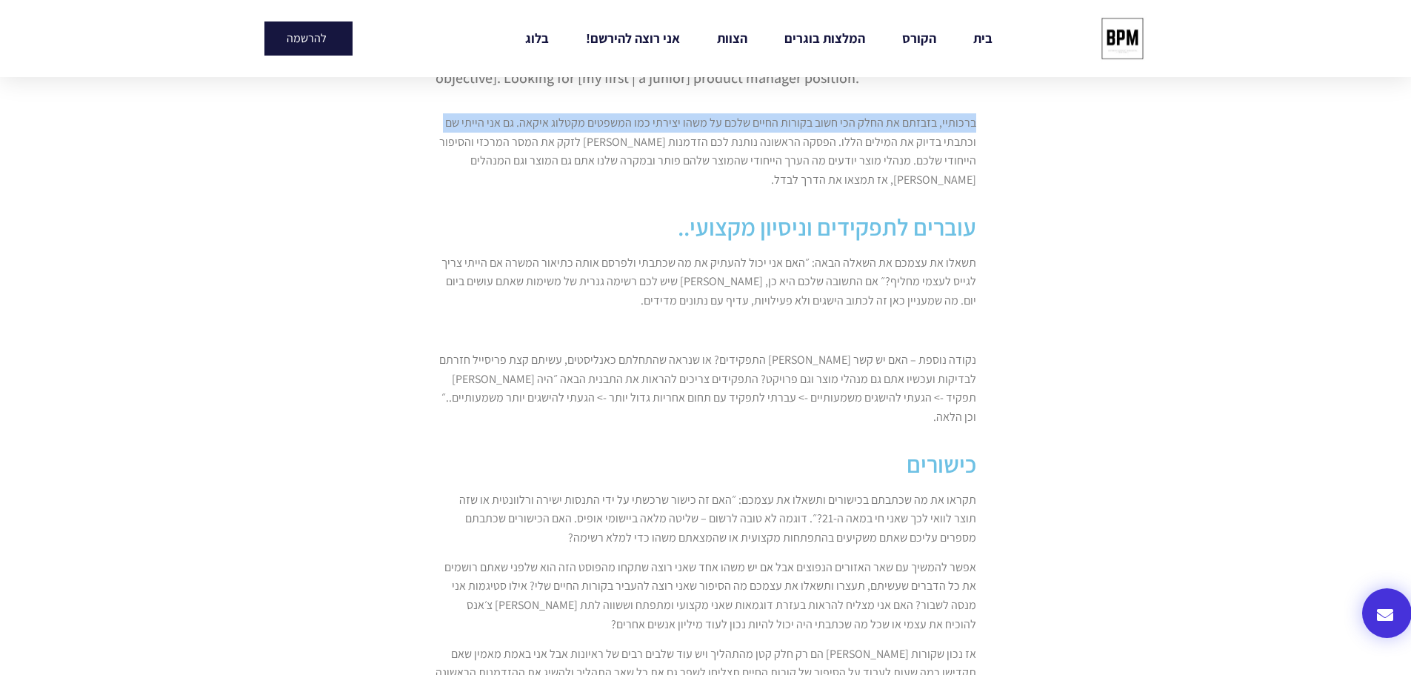
drag, startPoint x: 985, startPoint y: 135, endPoint x: 979, endPoint y: 121, distance: 15.6
click at [979, 121] on section "דעה של בן אדם אחד כמה שיחות שהיו לי בימים האחרונים הבהירו לי כמה חשוב שקורות הח…" at bounding box center [705, 377] width 1411 height 2513
click at [979, 121] on div "ברכותיי, בזבזתם את החלק הכי חשוב בקורות החיים שלכם על משהו יצירתי כמו המשפטים מ…" at bounding box center [706, 156] width 556 height 101
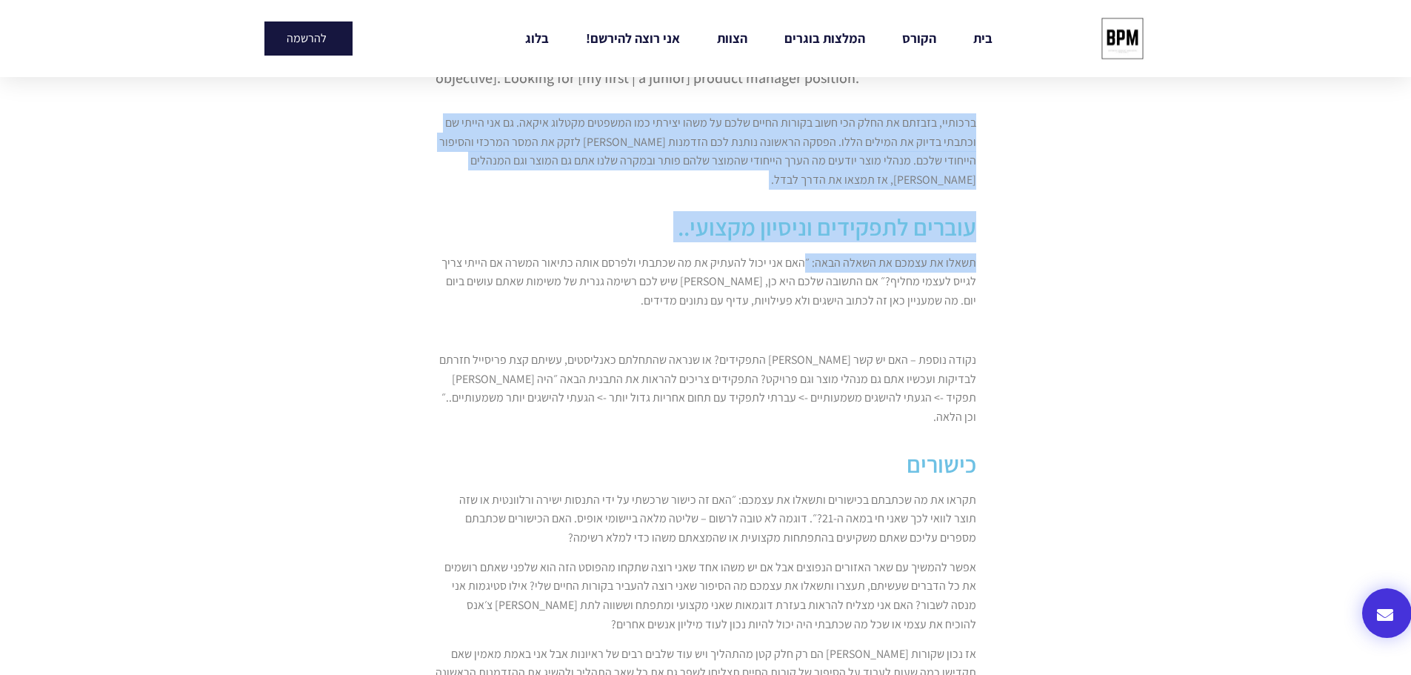
drag, startPoint x: 976, startPoint y: 120, endPoint x: 807, endPoint y: 253, distance: 214.7
click at [807, 253] on div "דעה של בן אדם אחד כמה שיחות שהיו לי בימים האחרונים הבהירו לי כמה חשוב שקורות הח…" at bounding box center [706, 252] width 556 height 1422
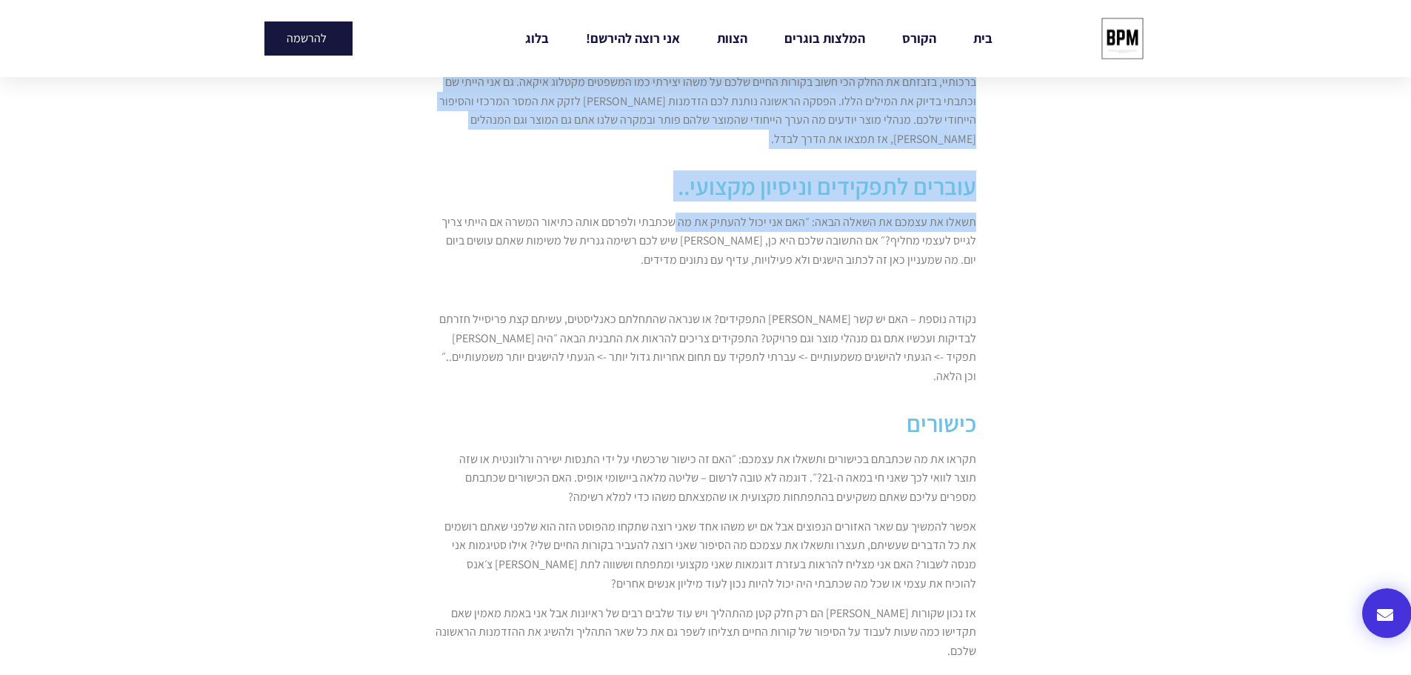
scroll to position [1185, 0]
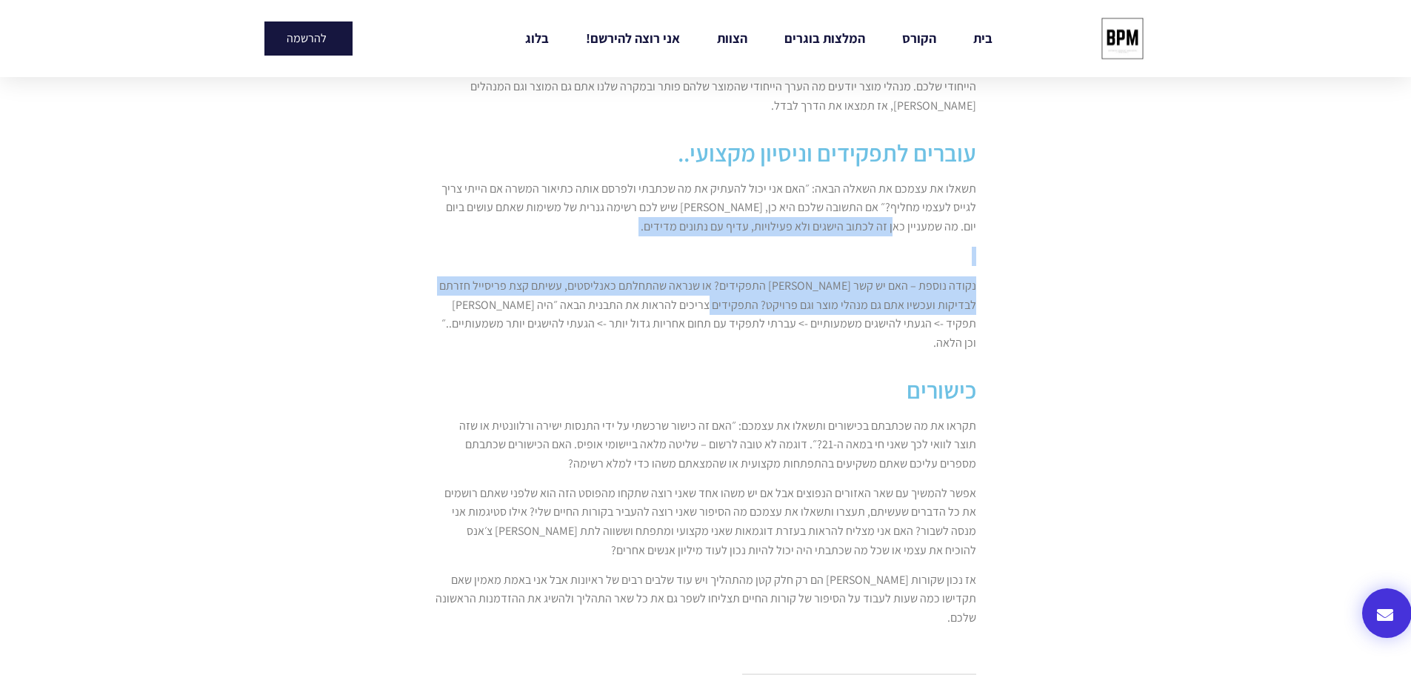
drag, startPoint x: 922, startPoint y: 233, endPoint x: 736, endPoint y: 312, distance: 201.4
click at [736, 312] on div "תשאלו את עצמכם את השאלה הבאה: ״האם אני יכול להעתיק את מה שכתבתי ולפרסם אותה כתי…" at bounding box center [706, 265] width 541 height 173
click at [736, 312] on p "נקודה נוספת – האם יש קשר בין התפקידים? או שנראה שהתחלתם כאנליסטים, עשיתם קצת פר…" at bounding box center [706, 314] width 541 height 76
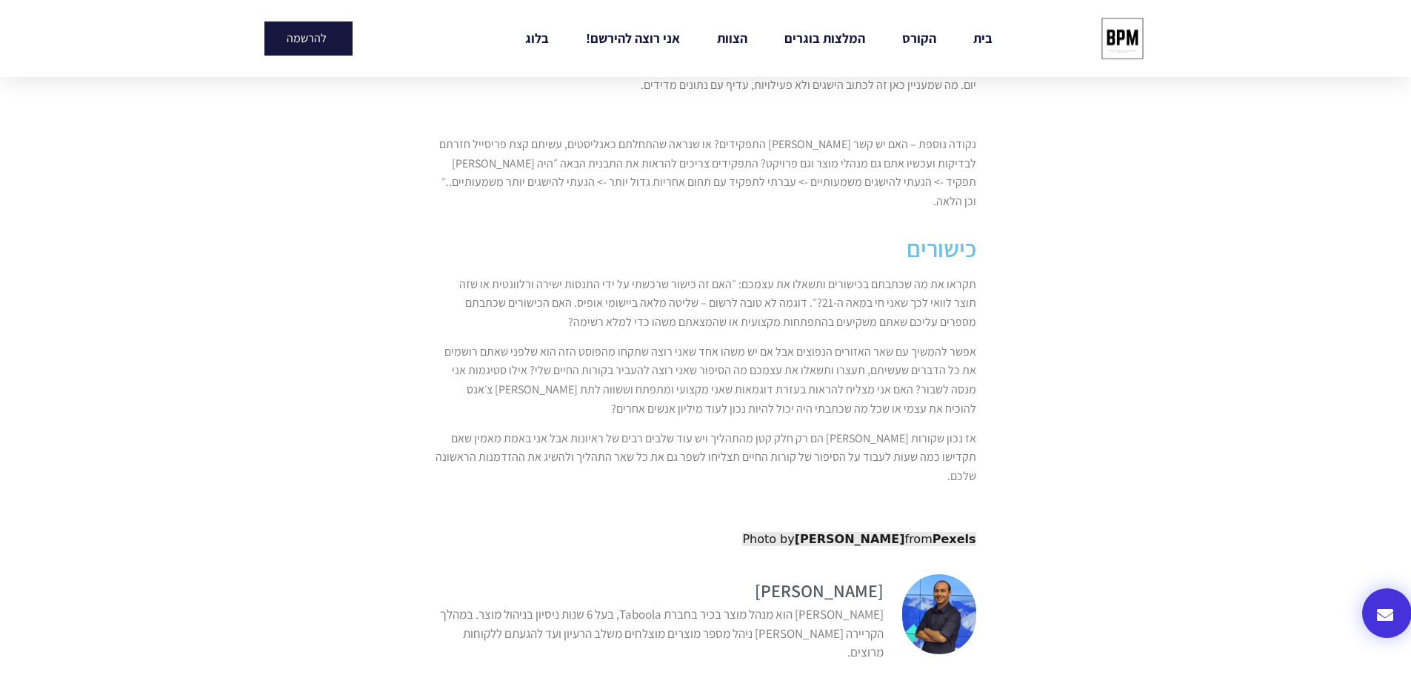
scroll to position [1333, 0]
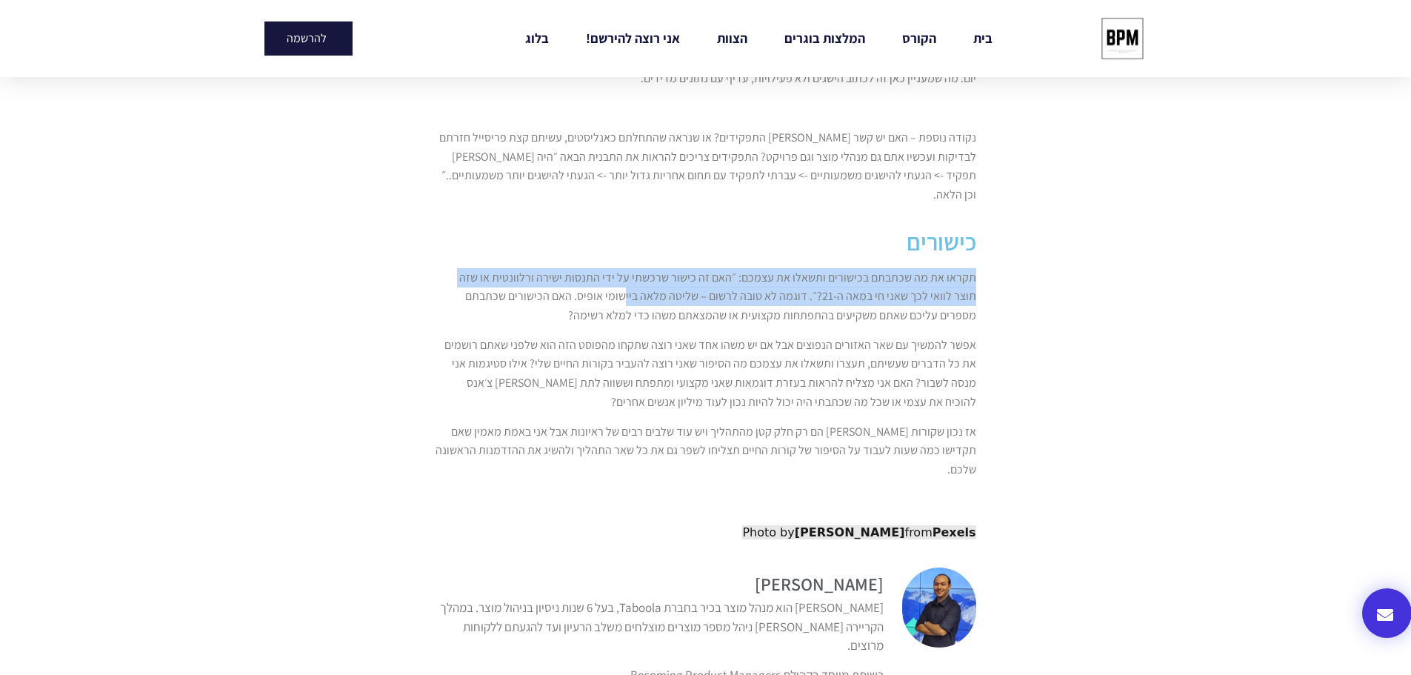
drag, startPoint x: 977, startPoint y: 255, endPoint x: 652, endPoint y: 270, distance: 325.5
click at [652, 270] on div "תקראו את מה שכתבתם בכישורים ותשאלו את עצמכם: ״האם זה כישור שרכשתי על ידי התנסות…" at bounding box center [706, 389] width 556 height 256
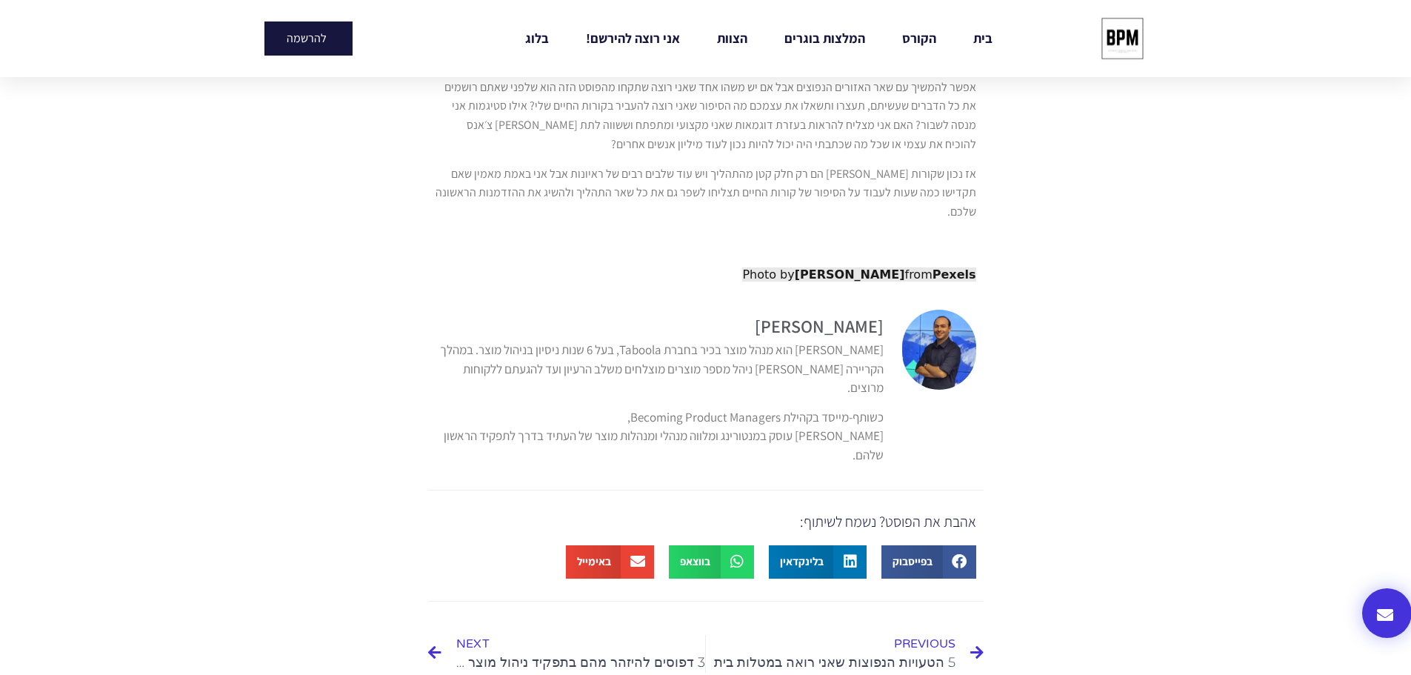
scroll to position [1407, 0]
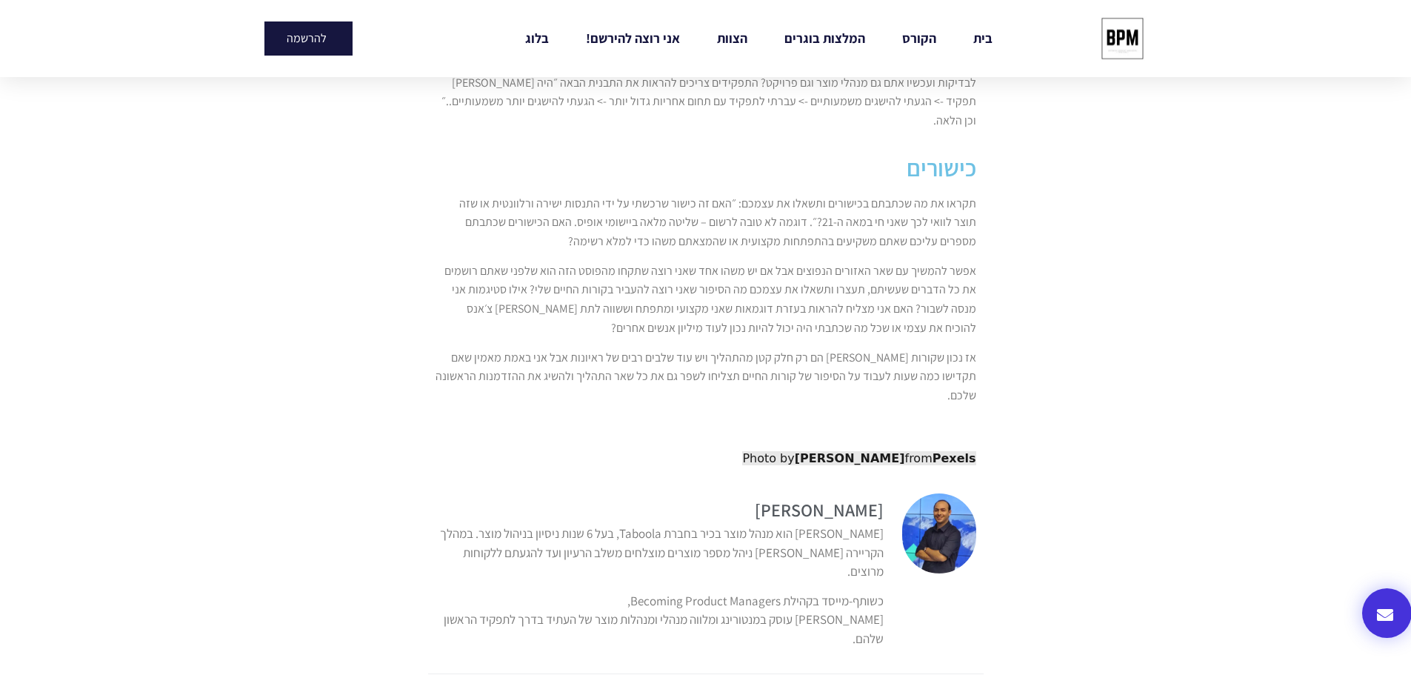
click at [909, 225] on p "תקראו את מה שכתבתם בכישורים ותשאלו את עצמכם: ״האם זה כישור שרכשתי על ידי התנסות…" at bounding box center [706, 222] width 541 height 57
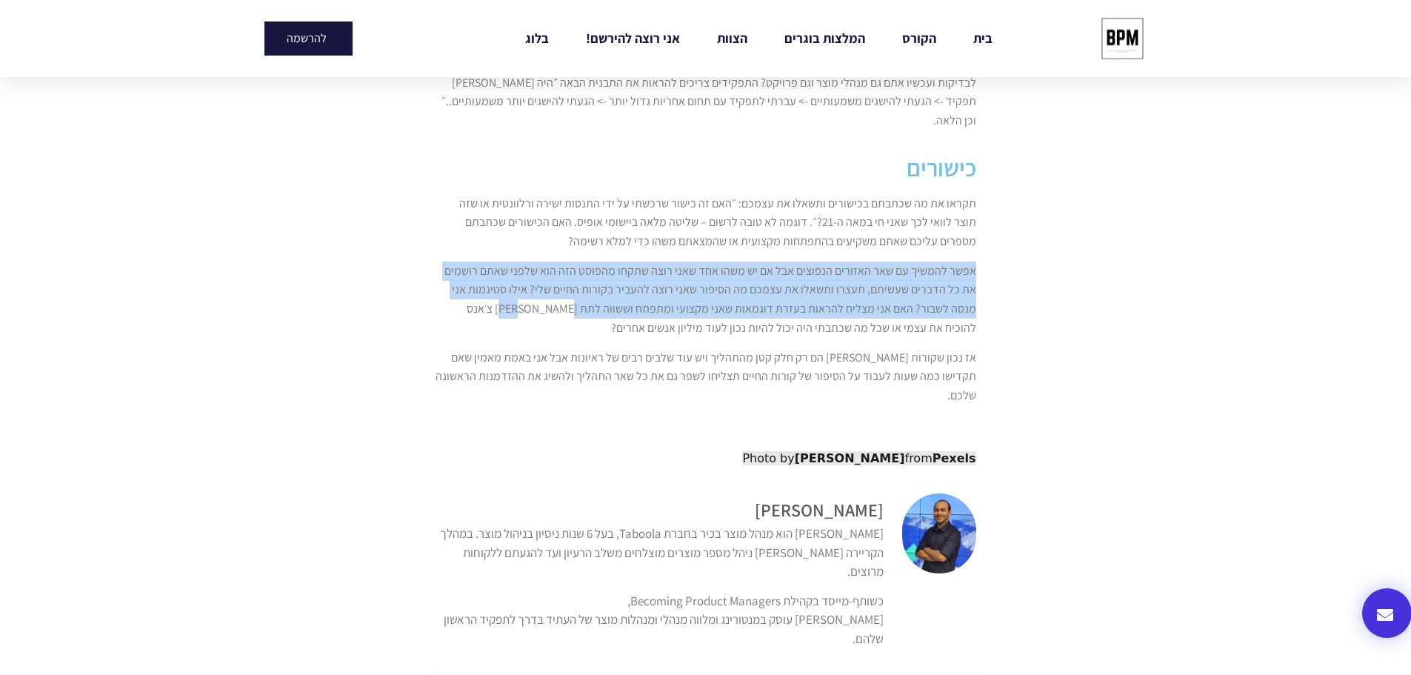
drag, startPoint x: 994, startPoint y: 249, endPoint x: 596, endPoint y: 298, distance: 401.5
click at [596, 298] on section "דעה של בן אדם אחד כמה שיחות שהיו לי בימים האחרונים הבהירו לי כמה חשוב שקורות הח…" at bounding box center [705, 80] width 1411 height 2513
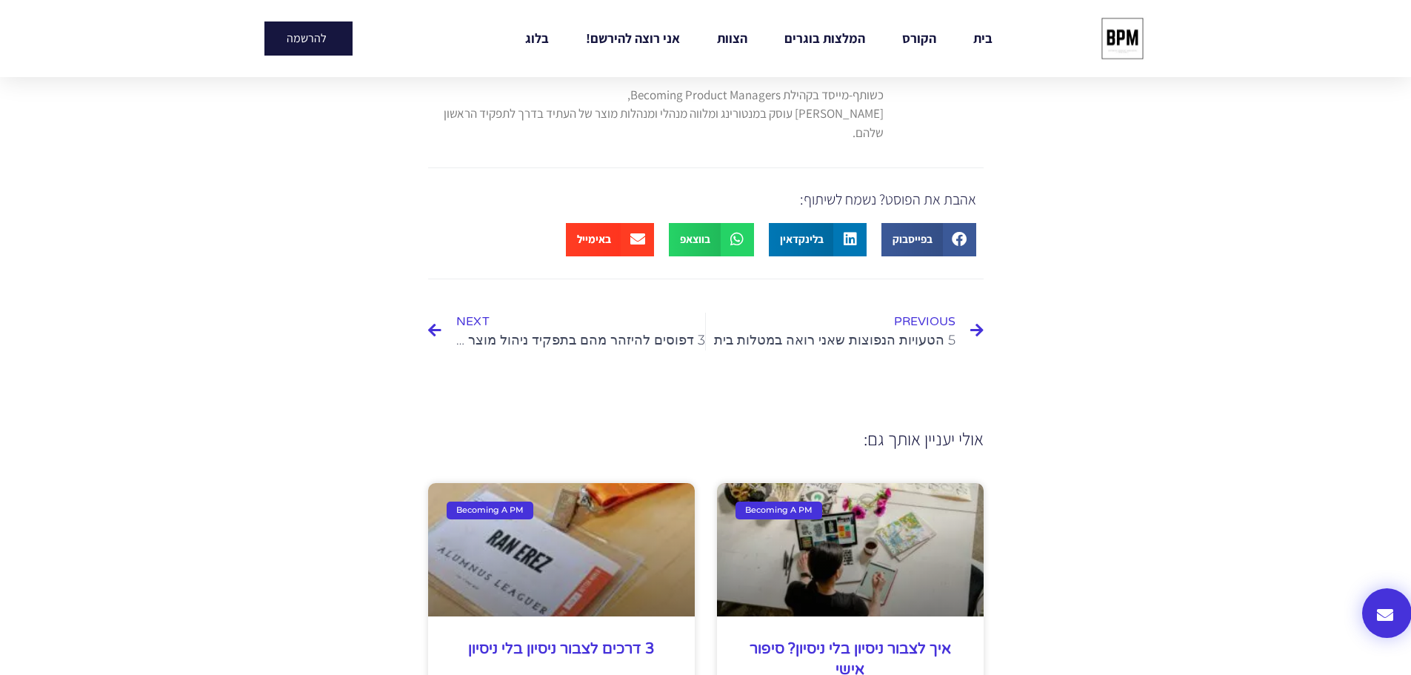
scroll to position [2014, 0]
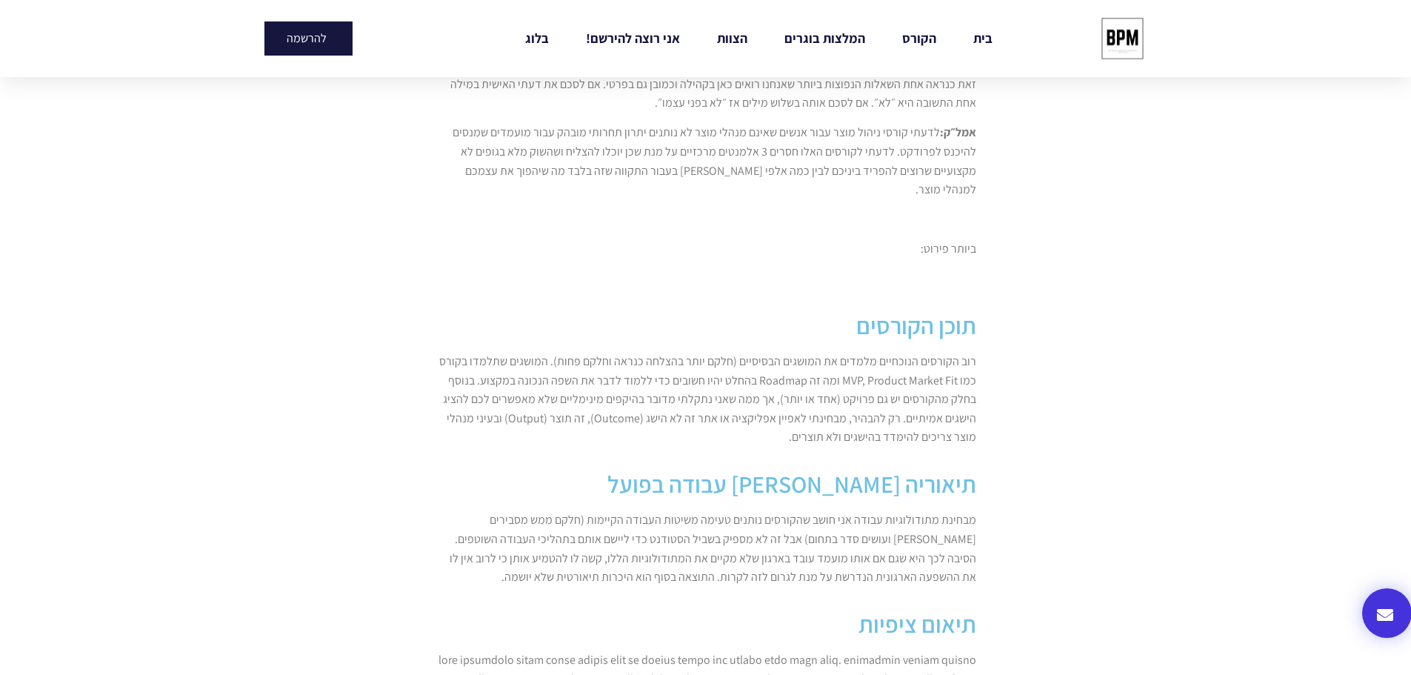
scroll to position [593, 0]
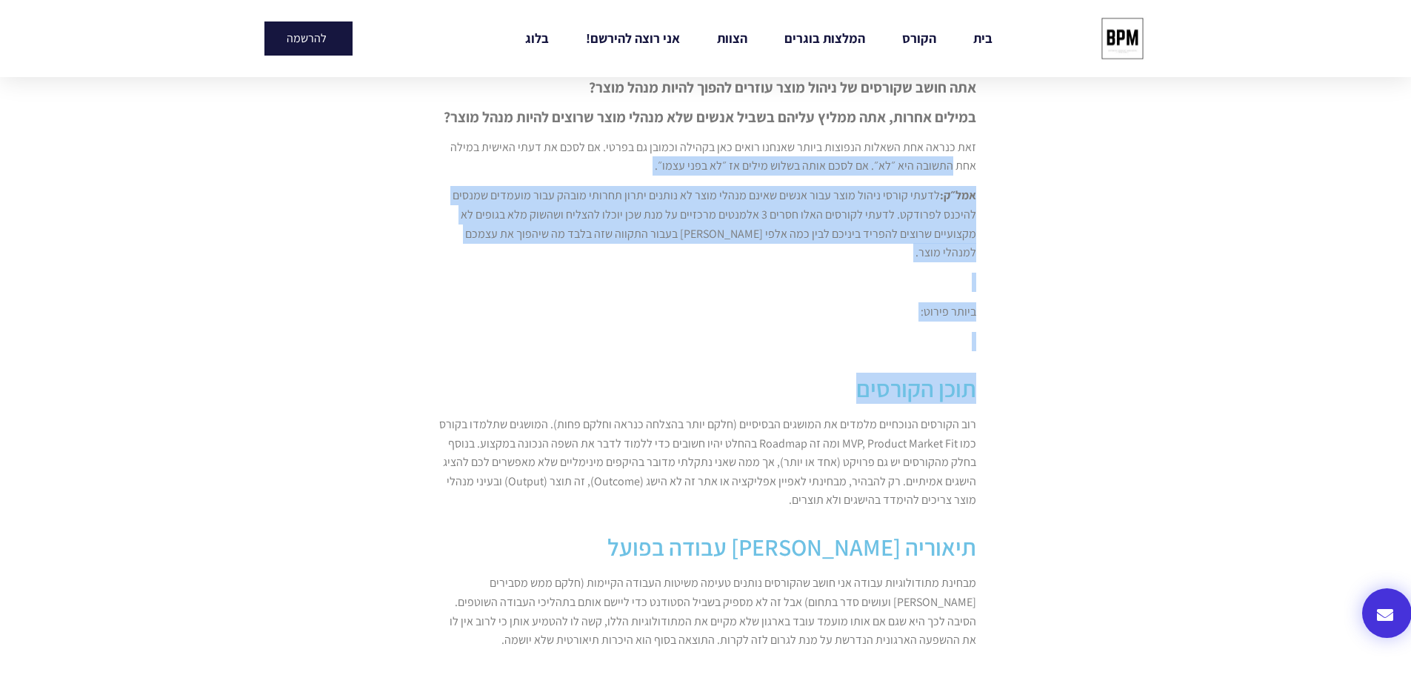
drag, startPoint x: 1045, startPoint y: 158, endPoint x: 748, endPoint y: 365, distance: 361.7
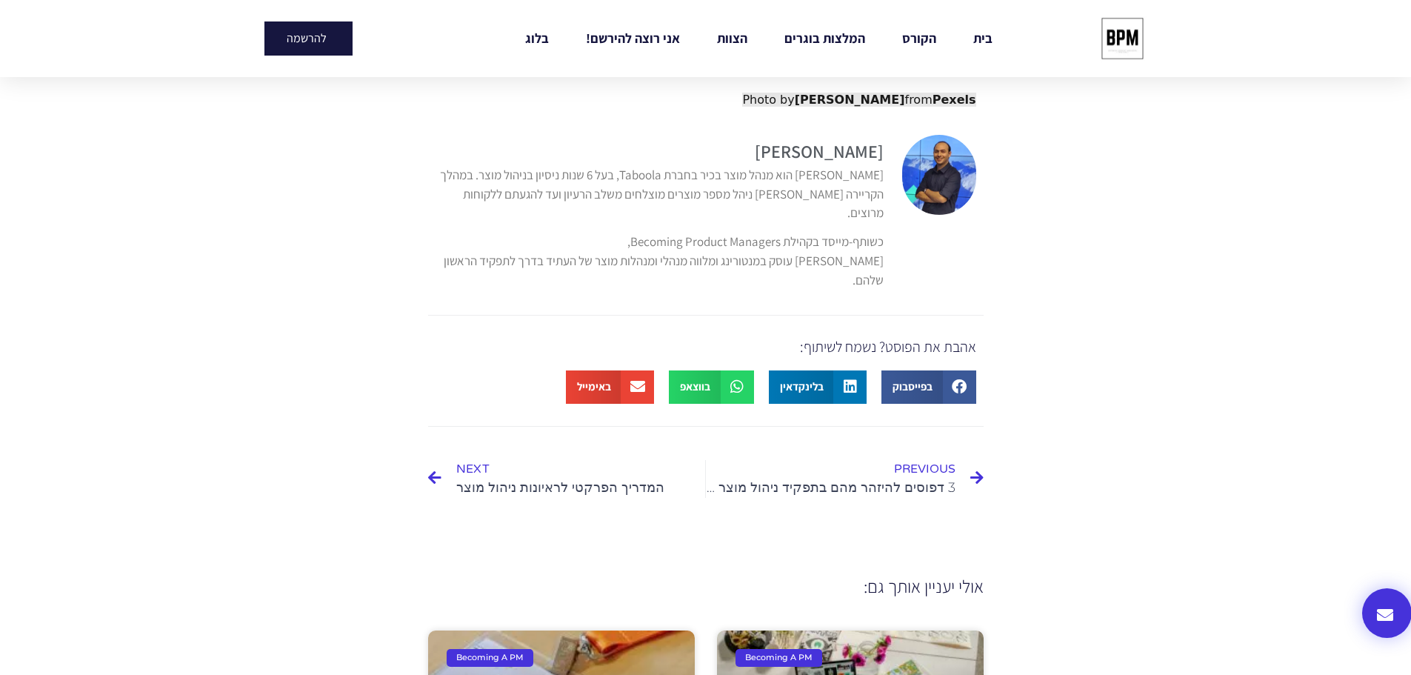
scroll to position [2045, 0]
